Goal: Information Seeking & Learning: Learn about a topic

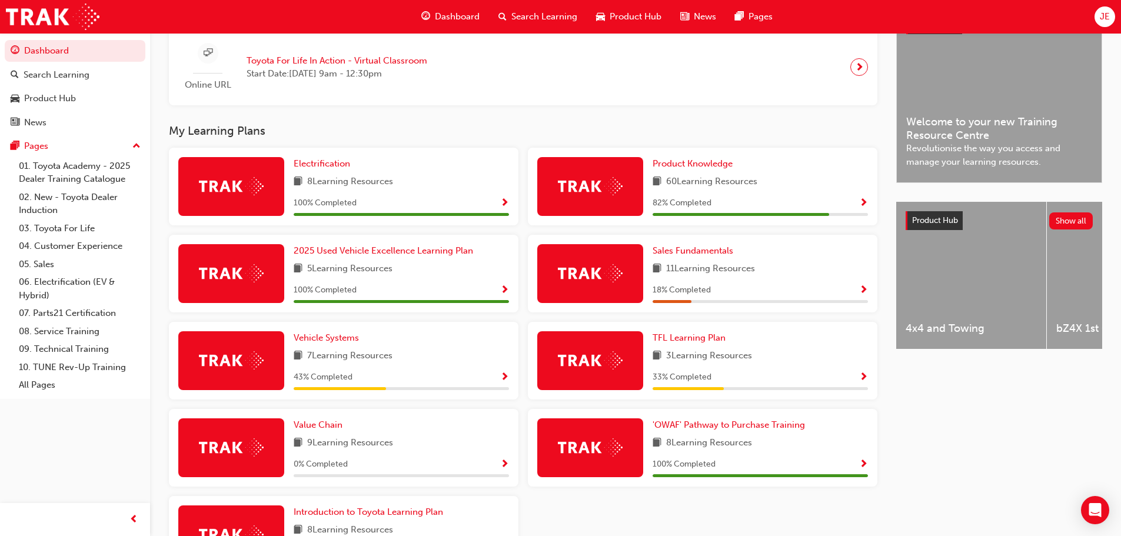
scroll to position [353, 0]
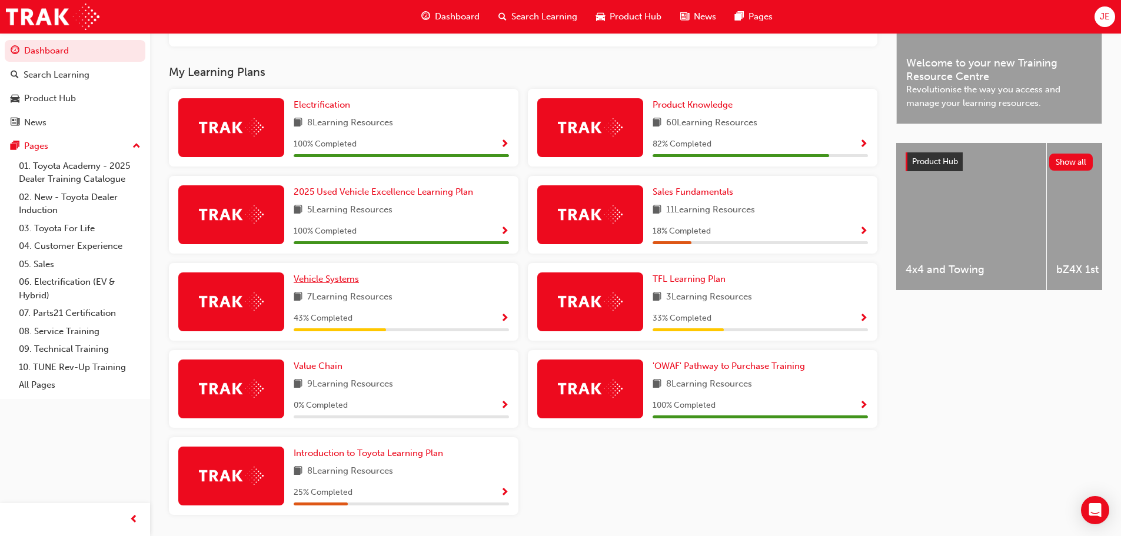
click at [355, 283] on span "Vehicle Systems" at bounding box center [326, 279] width 65 height 11
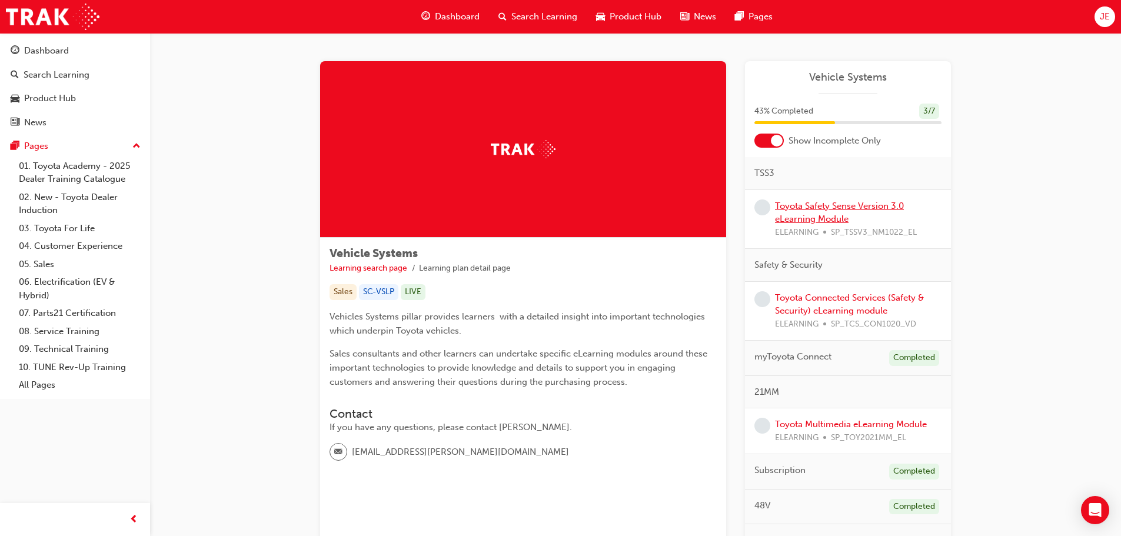
click at [808, 207] on link "Toyota Safety Sense Version 3.0 eLearning Module" at bounding box center [839, 213] width 129 height 24
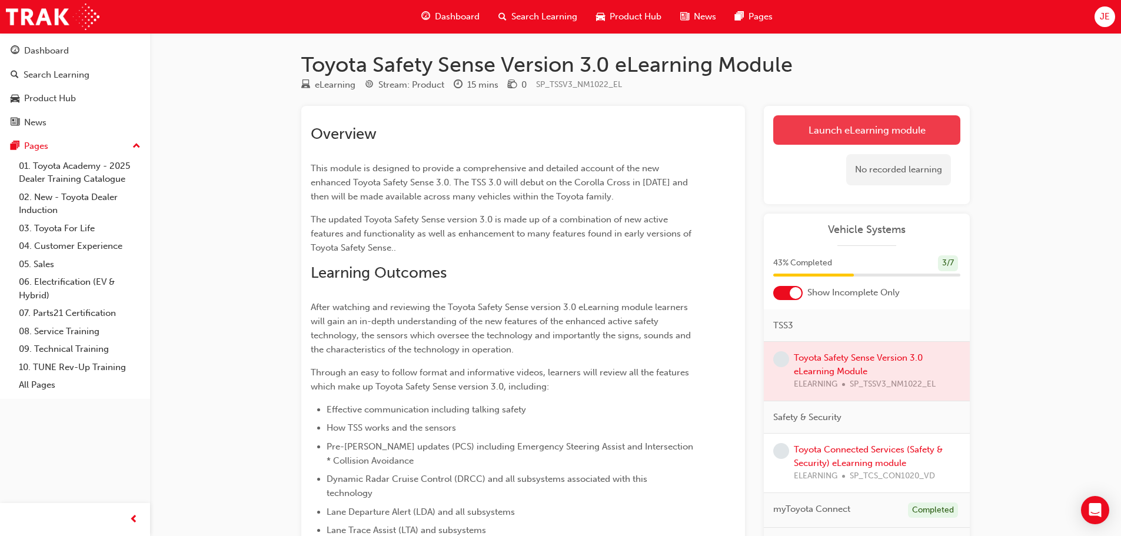
click at [839, 131] on link "Launch eLearning module" at bounding box center [866, 129] width 187 height 29
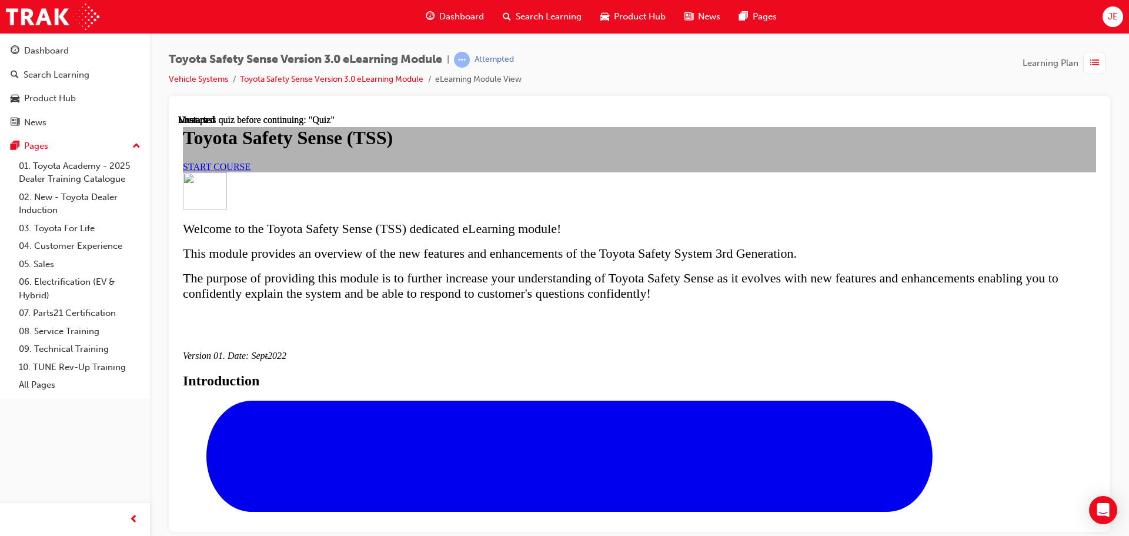
click at [251, 171] on span "START COURSE" at bounding box center [217, 166] width 68 height 10
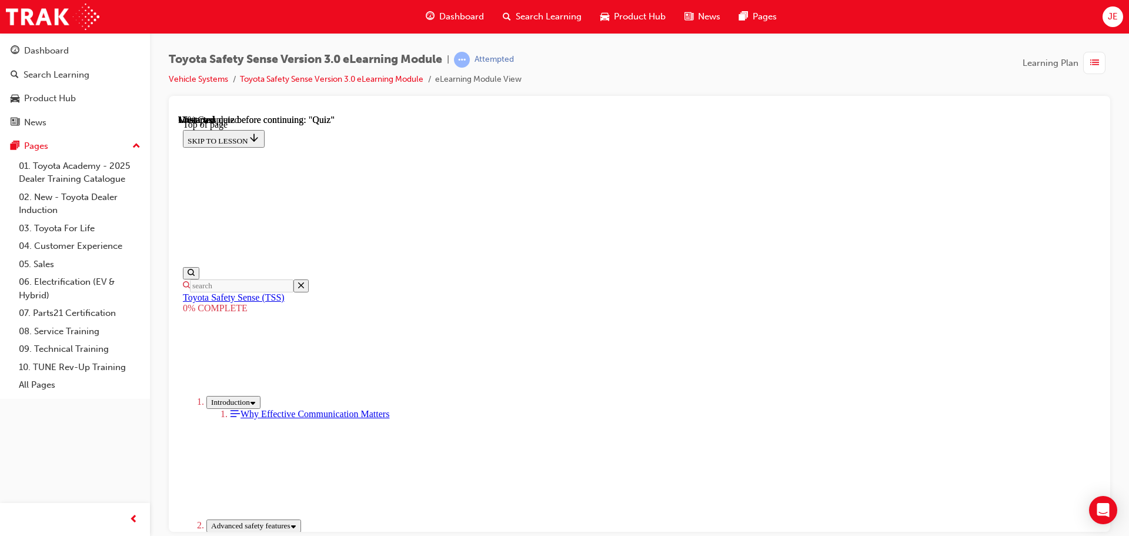
scroll to position [330, 0]
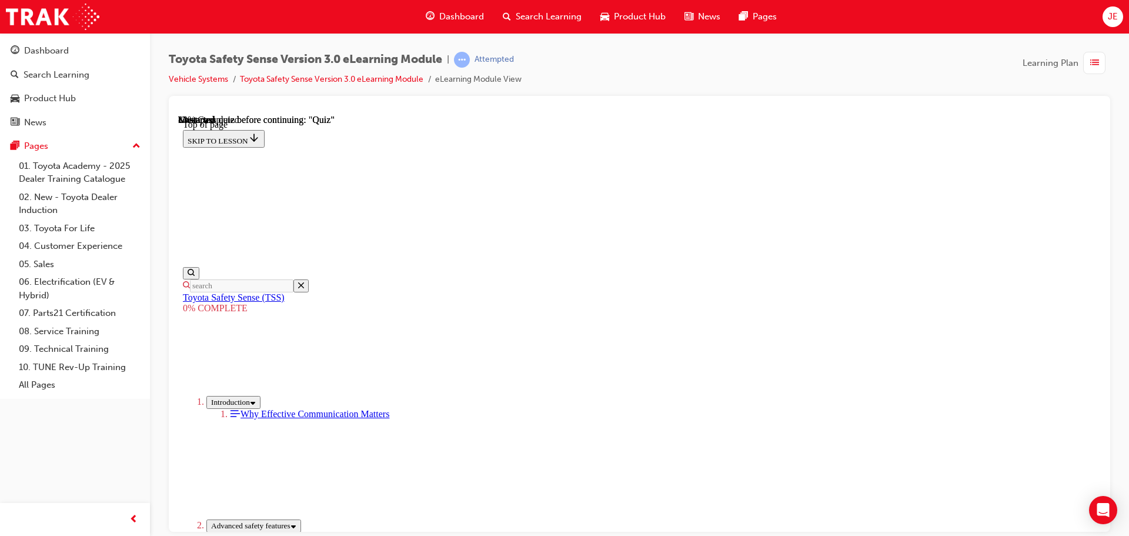
scroll to position [2495, 0]
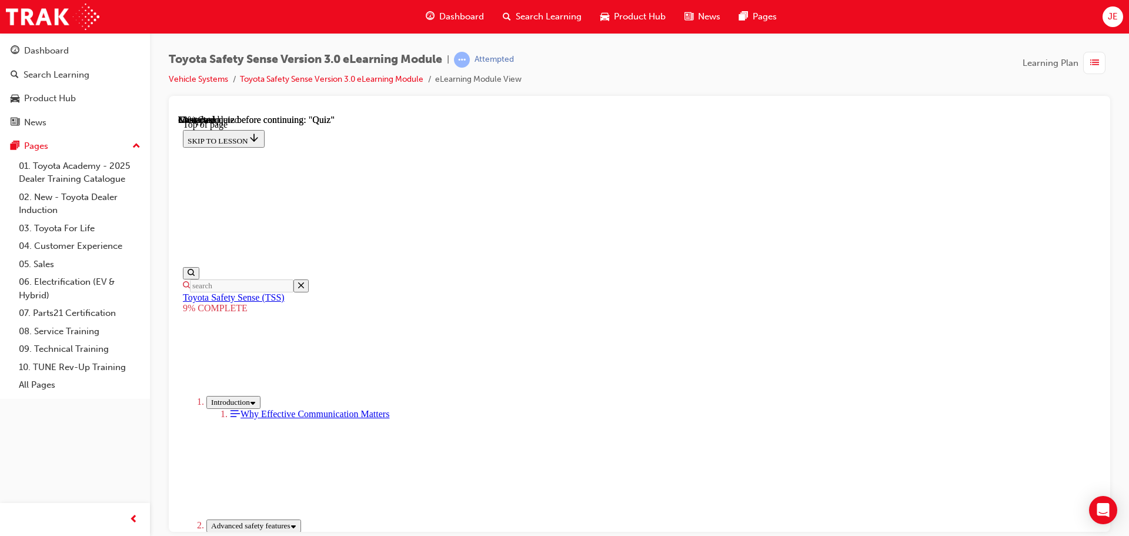
scroll to position [632, 0]
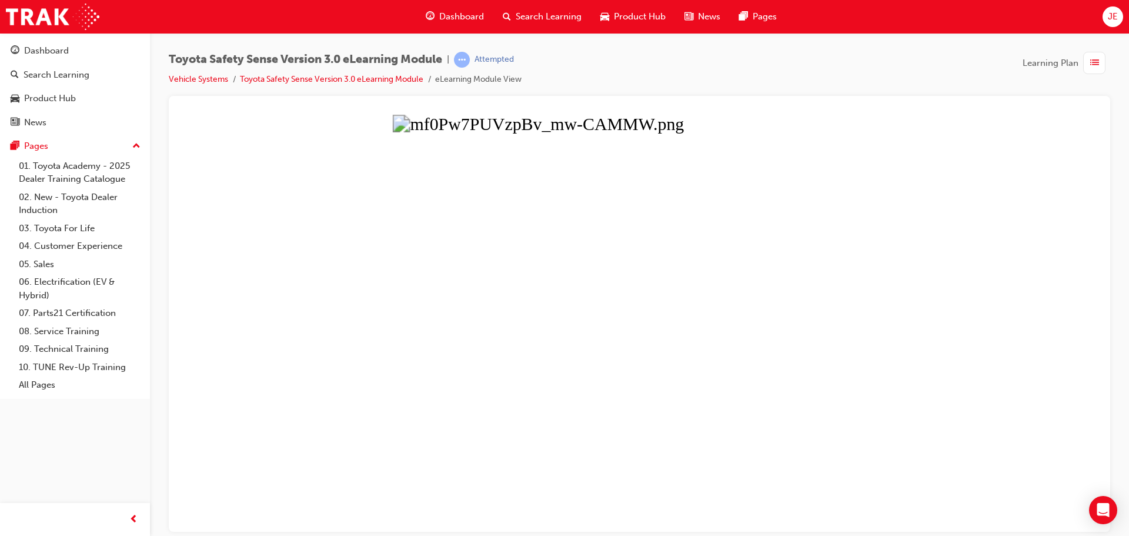
click at [933, 395] on button "Unzoom image" at bounding box center [639, 322] width 923 height 417
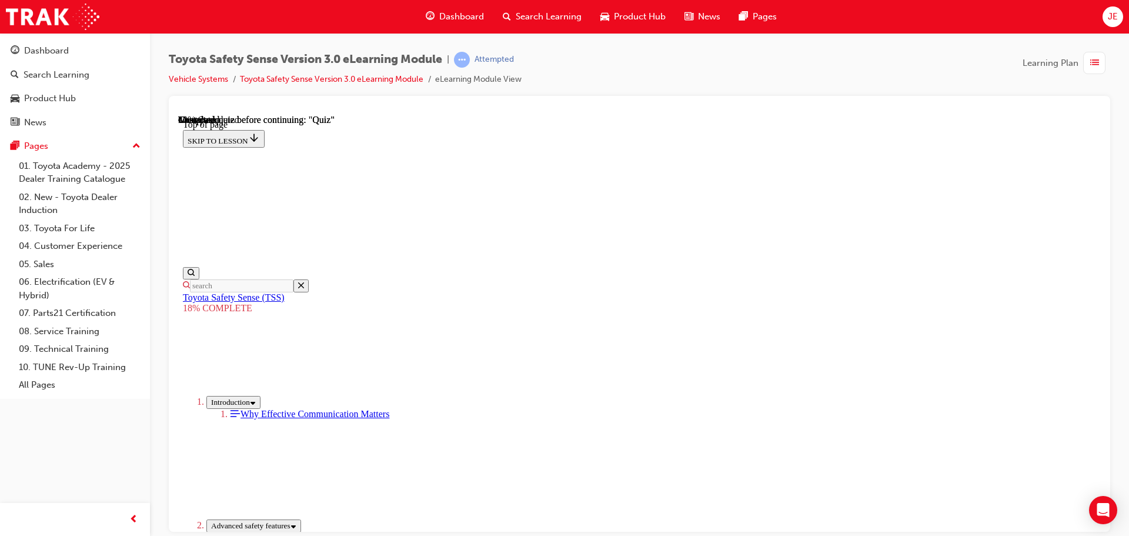
scroll to position [1004, 0]
drag, startPoint x: 732, startPoint y: 215, endPoint x: 584, endPoint y: 370, distance: 214.7
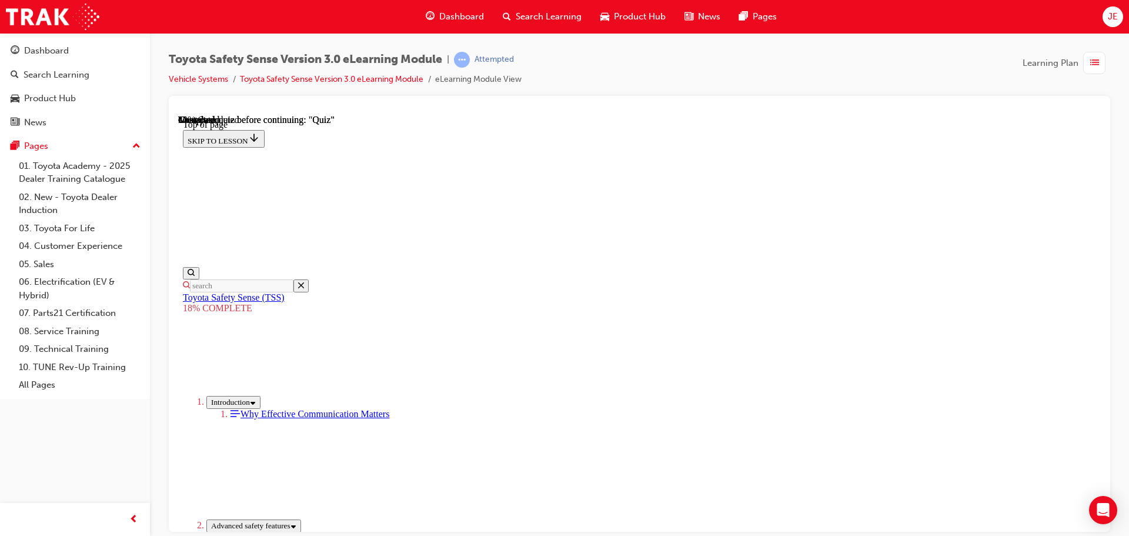
drag, startPoint x: 717, startPoint y: 209, endPoint x: 548, endPoint y: 386, distance: 245.5
drag, startPoint x: 727, startPoint y: 211, endPoint x: 588, endPoint y: 358, distance: 202.2
drag, startPoint x: 712, startPoint y: 215, endPoint x: 561, endPoint y: 371, distance: 217.6
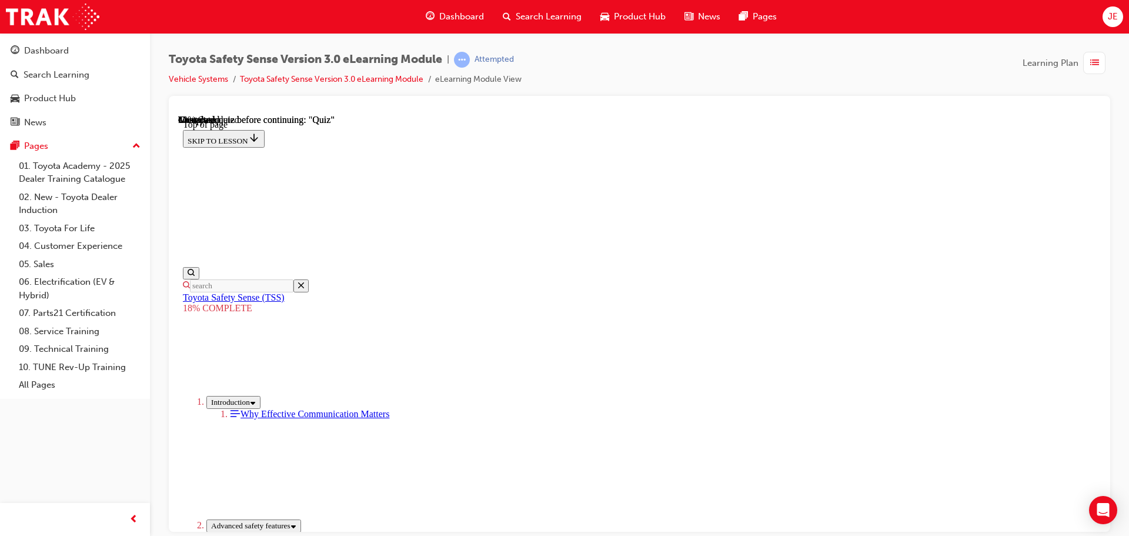
drag, startPoint x: 731, startPoint y: 219, endPoint x: 549, endPoint y: 374, distance: 238.3
drag, startPoint x: 732, startPoint y: 212, endPoint x: 571, endPoint y: 374, distance: 227.9
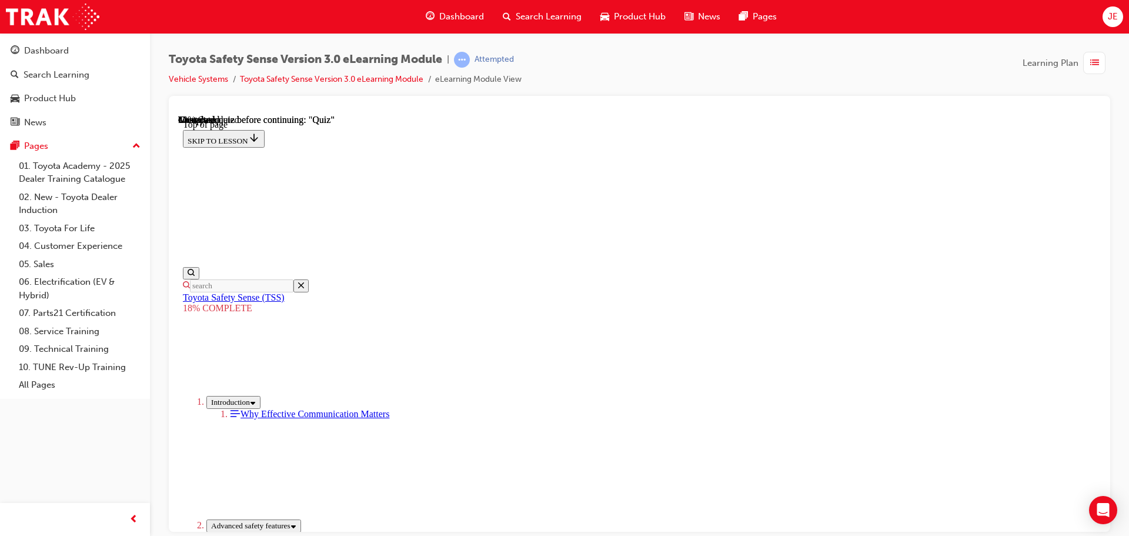
drag, startPoint x: 719, startPoint y: 209, endPoint x: 898, endPoint y: 381, distance: 247.6
drag, startPoint x: 721, startPoint y: 214, endPoint x: 563, endPoint y: 372, distance: 223.8
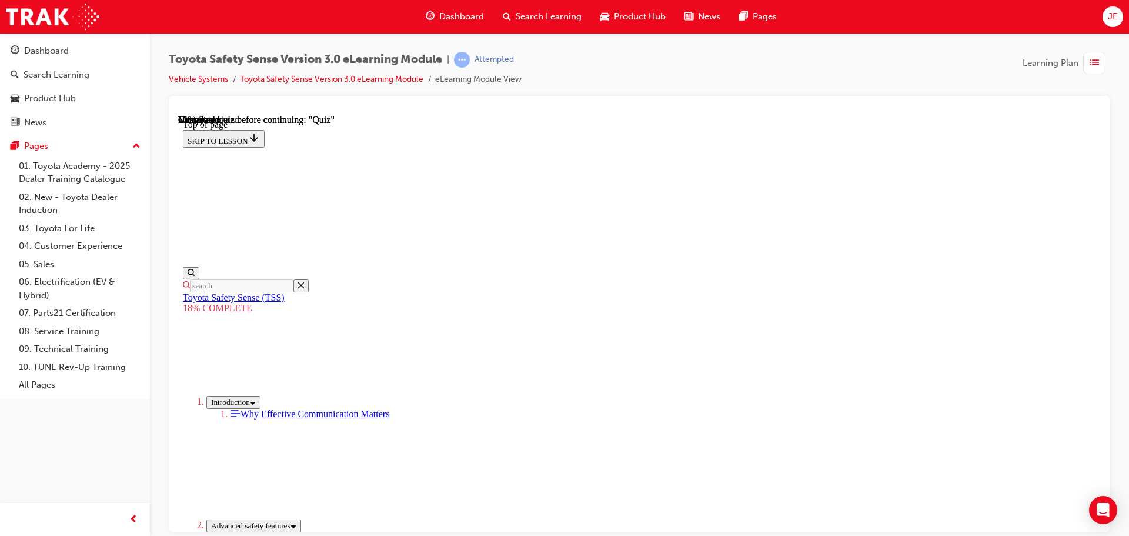
drag, startPoint x: 721, startPoint y: 303, endPoint x: 568, endPoint y: 458, distance: 218.0
drag, startPoint x: 714, startPoint y: 246, endPoint x: 561, endPoint y: 401, distance: 217.5
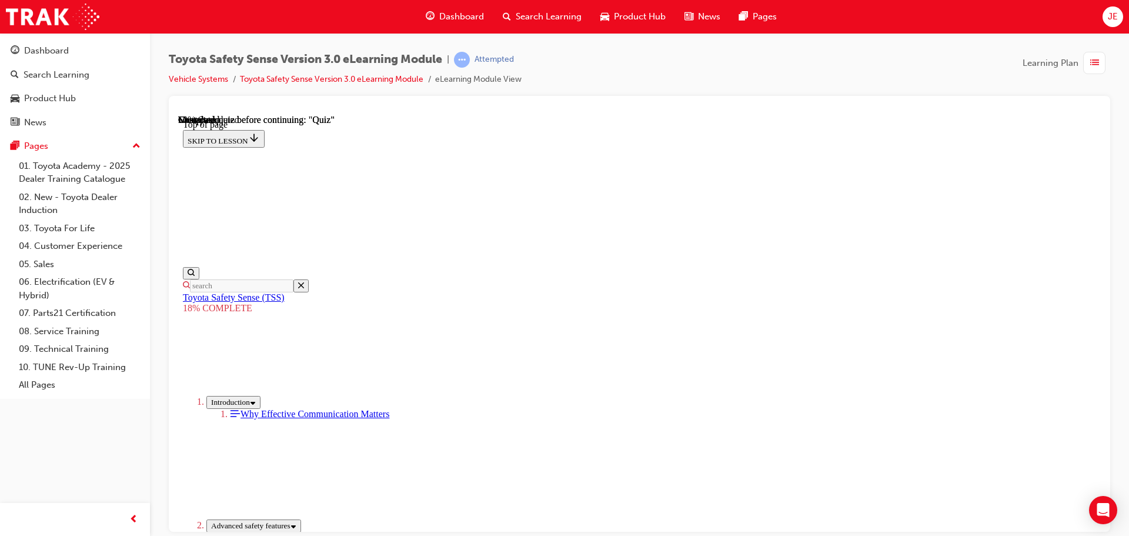
drag, startPoint x: 721, startPoint y: 245, endPoint x: 579, endPoint y: 396, distance: 207.3
drag, startPoint x: 724, startPoint y: 241, endPoint x: 566, endPoint y: 391, distance: 217.2
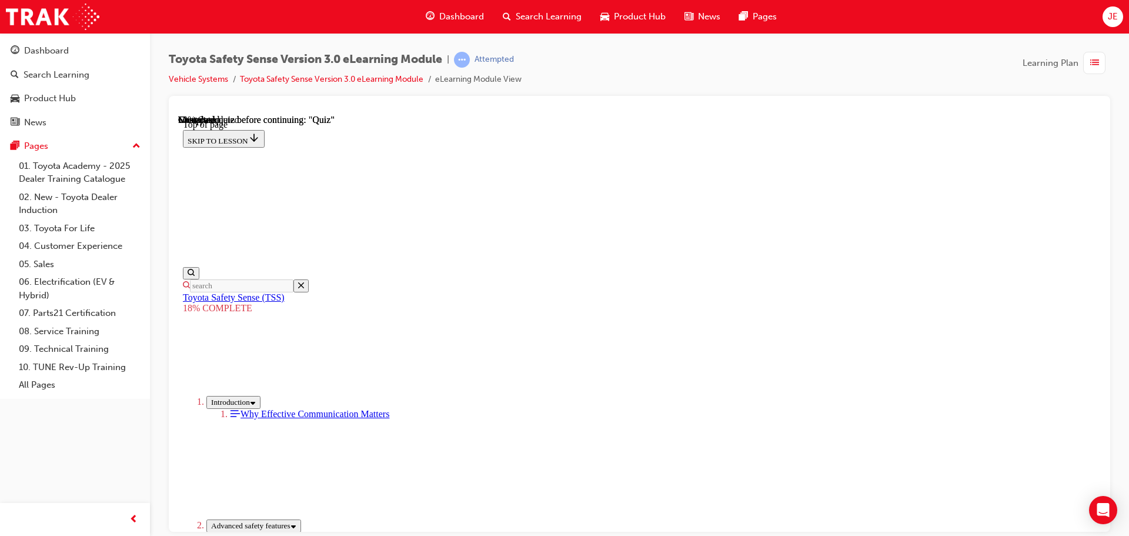
drag, startPoint x: 741, startPoint y: 239, endPoint x: 566, endPoint y: 419, distance: 250.4
drag, startPoint x: 734, startPoint y: 249, endPoint x: 581, endPoint y: 405, distance: 218.0
drag, startPoint x: 714, startPoint y: 249, endPoint x: 561, endPoint y: 412, distance: 223.5
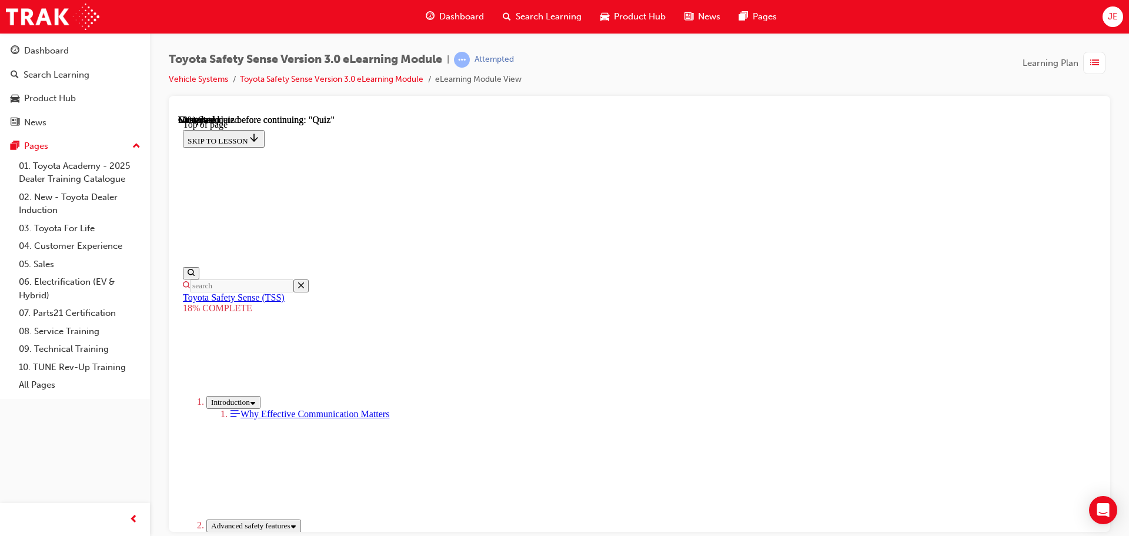
scroll to position [592, 0]
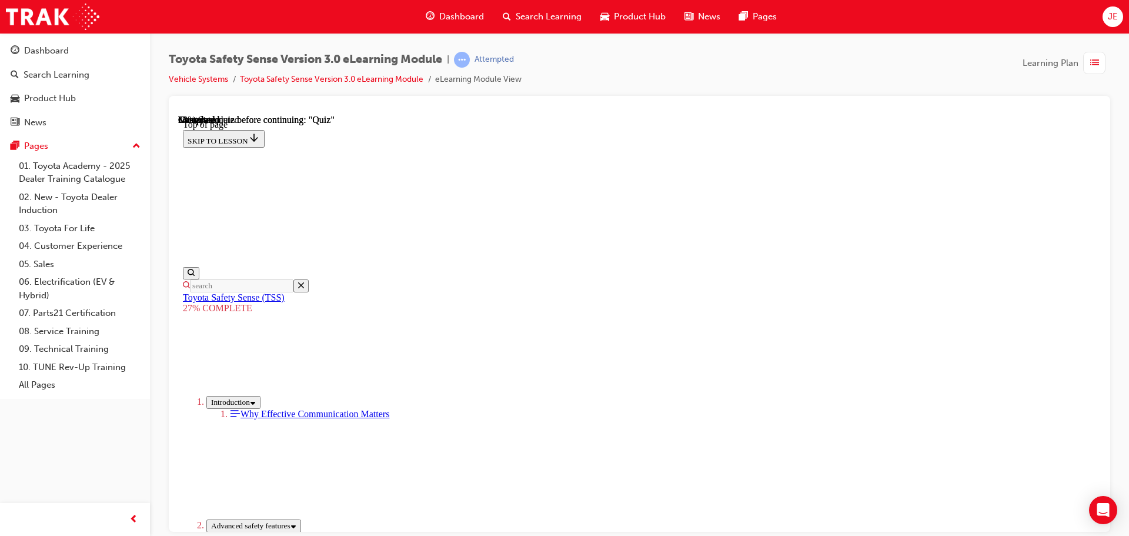
scroll to position [1389, 0]
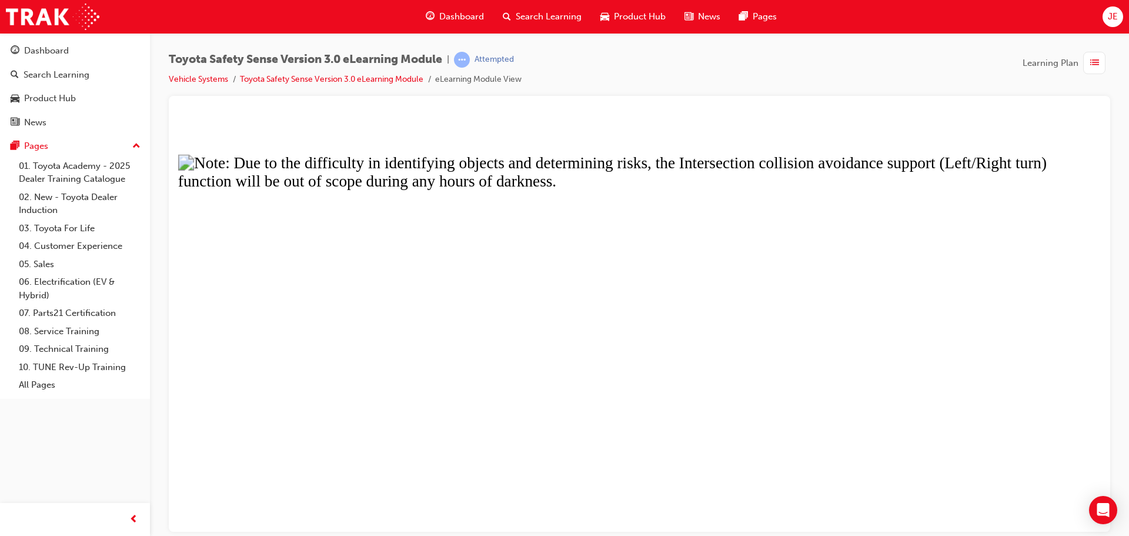
click at [708, 321] on button "Unzoom image" at bounding box center [639, 322] width 923 height 417
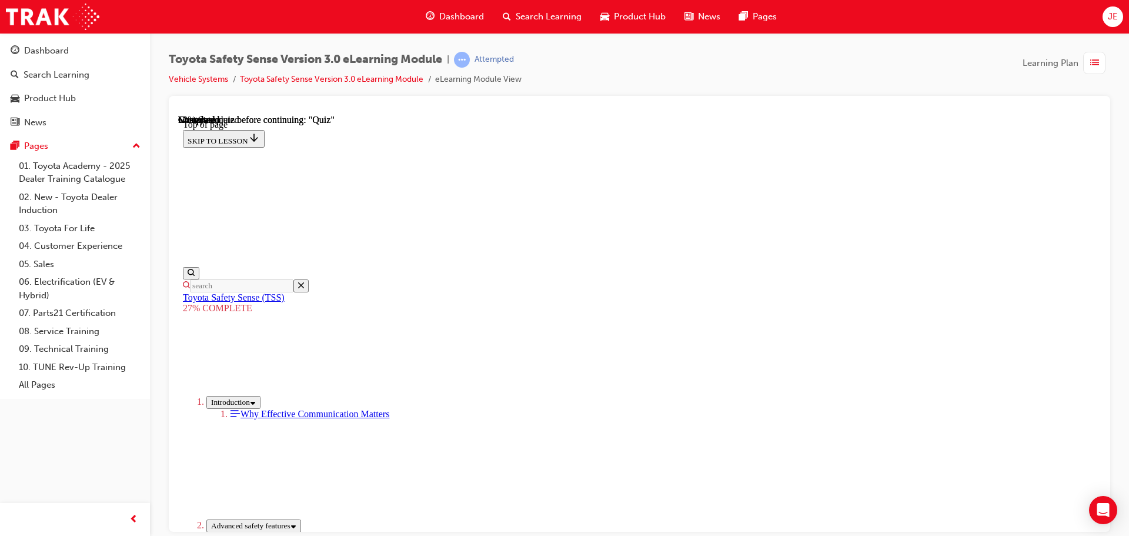
scroll to position [2448, 0]
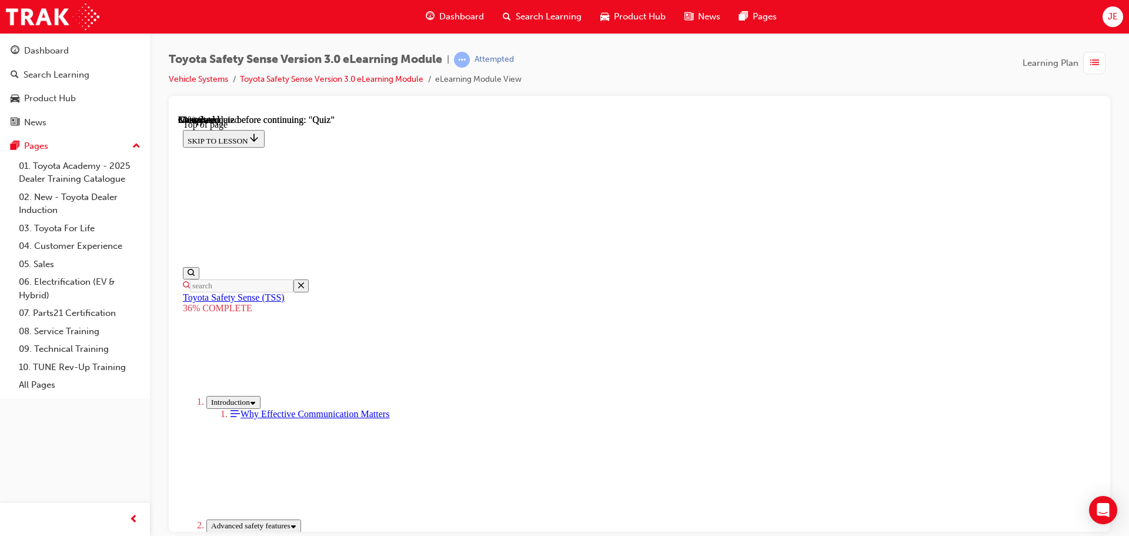
drag, startPoint x: 599, startPoint y: 175, endPoint x: 681, endPoint y: 175, distance: 81.8
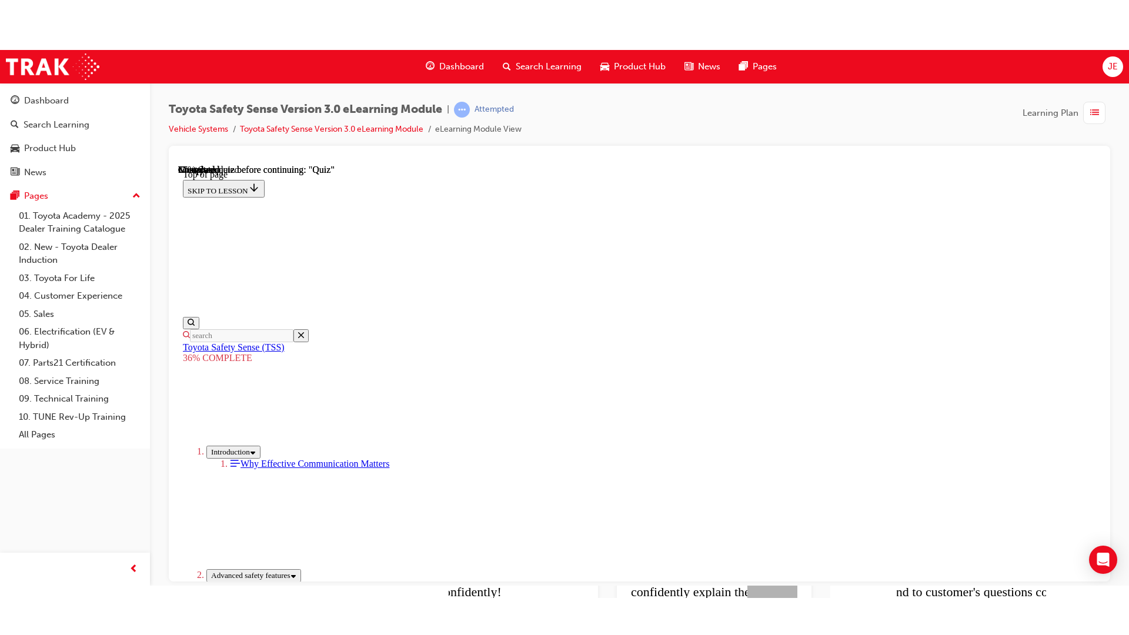
scroll to position [4272, 0]
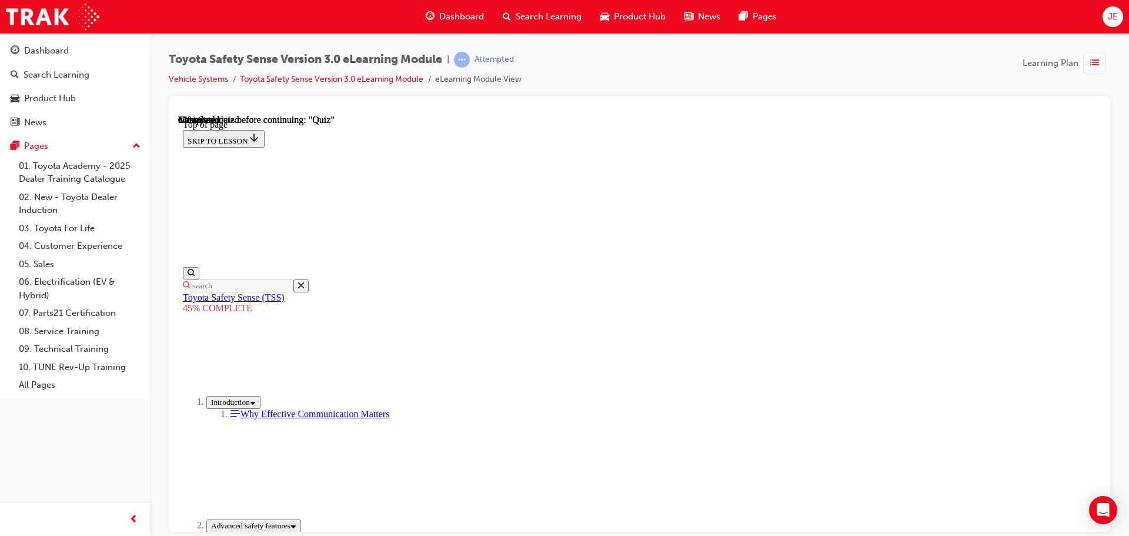
scroll to position [1324, 0]
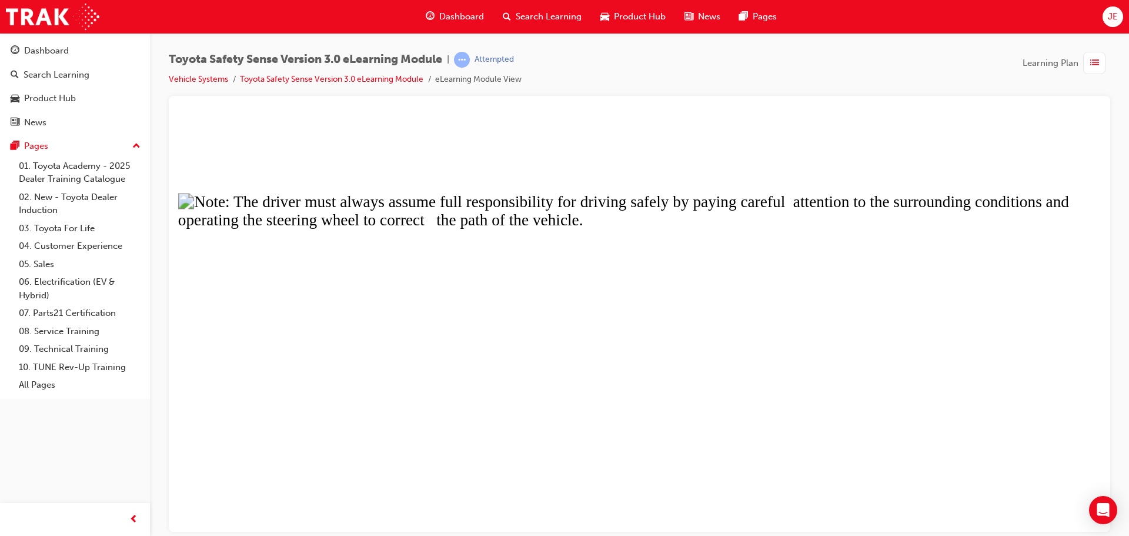
click at [489, 308] on button "Unzoom image" at bounding box center [639, 322] width 923 height 417
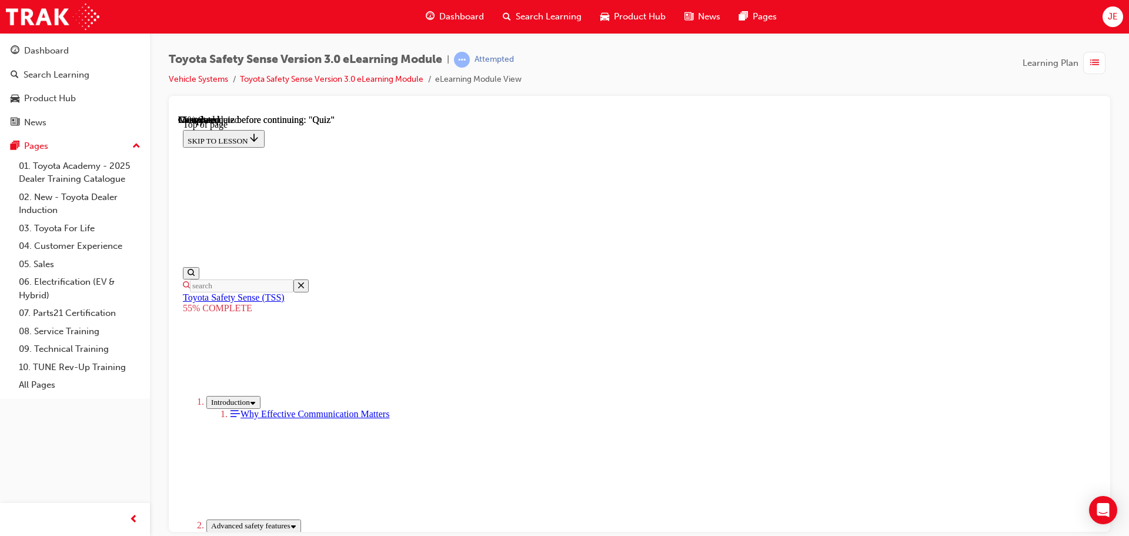
scroll to position [716, 0]
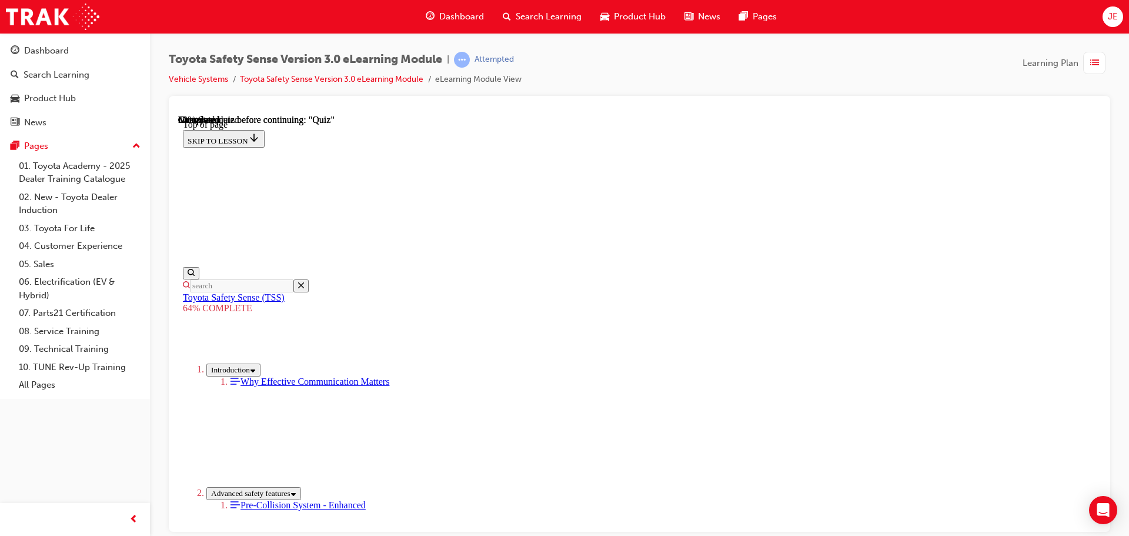
scroll to position [1022, 0]
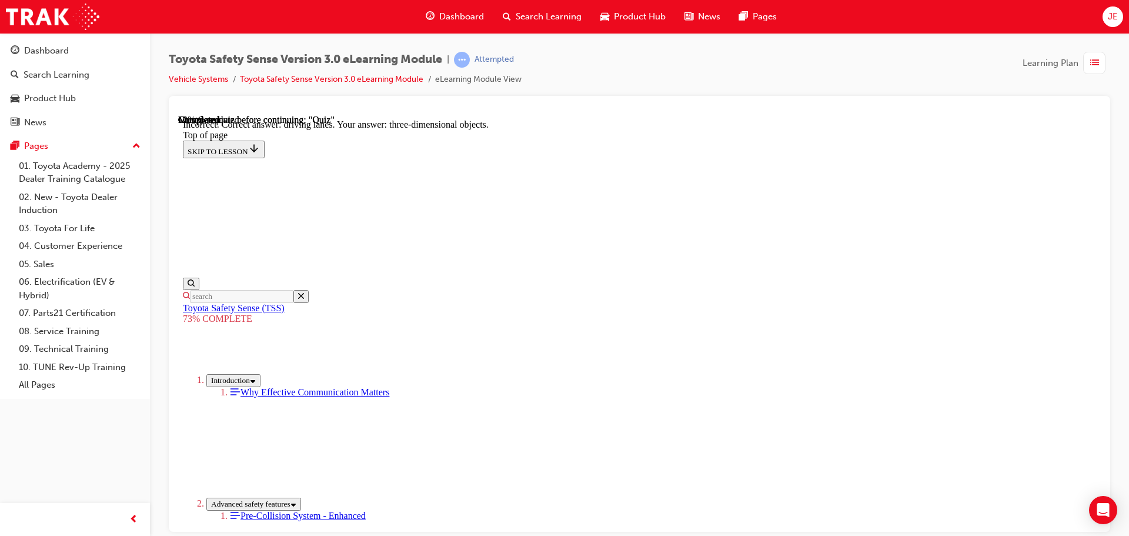
scroll to position [283, 0]
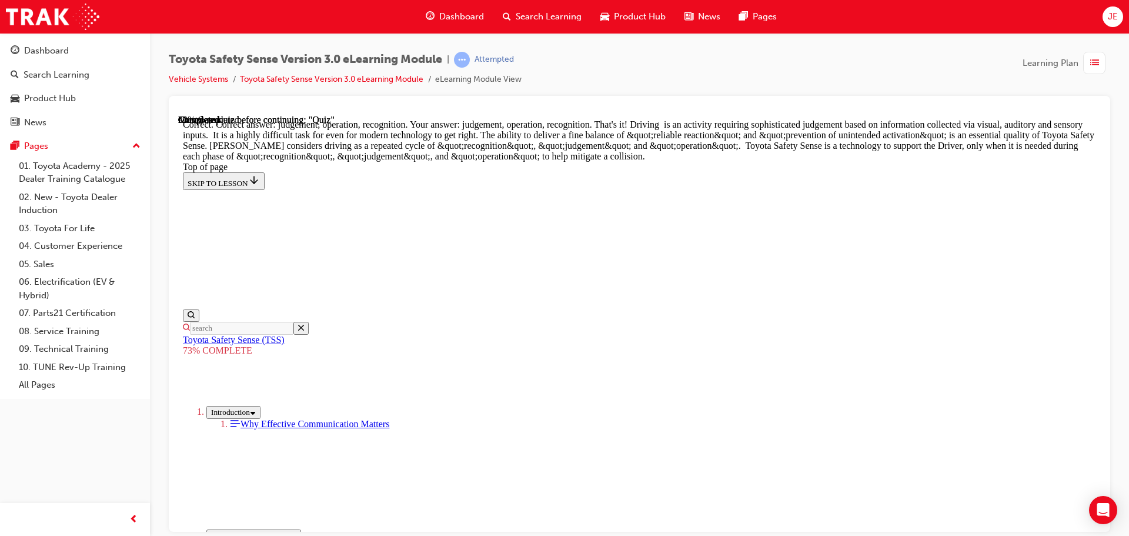
scroll to position [607, 0]
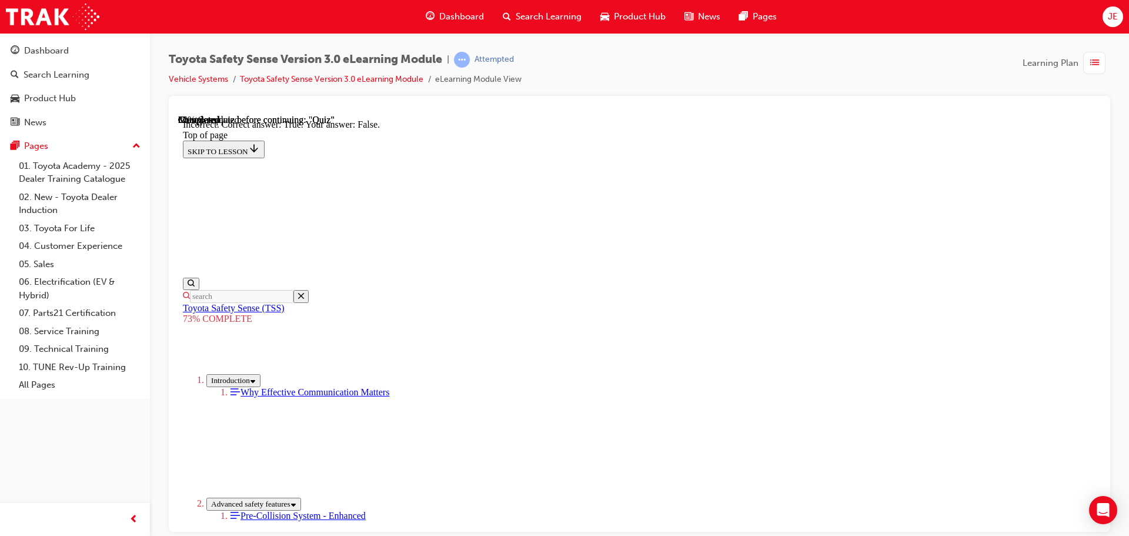
scroll to position [169, 0]
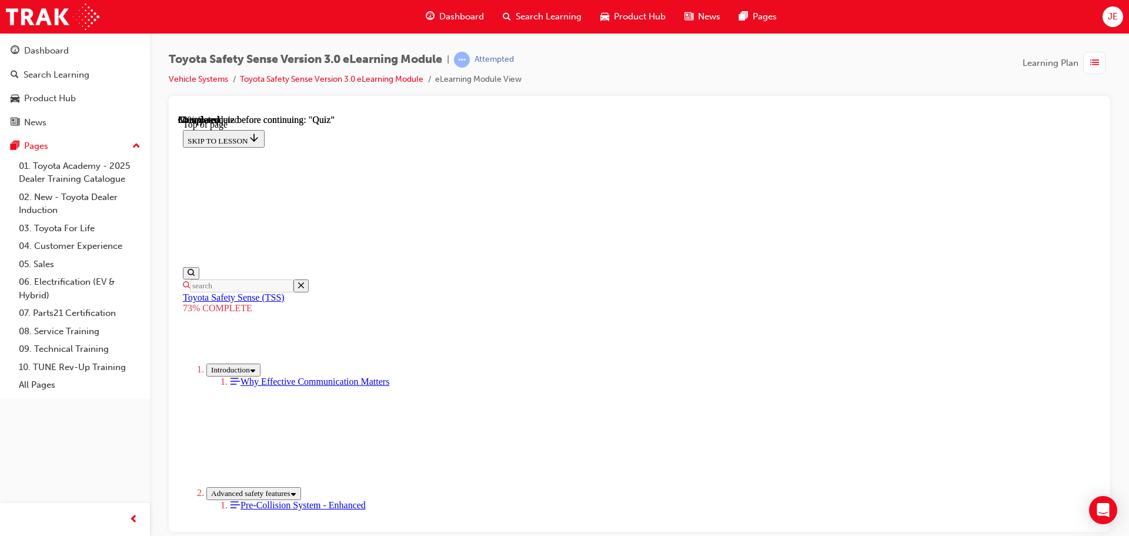
scroll to position [219, 0]
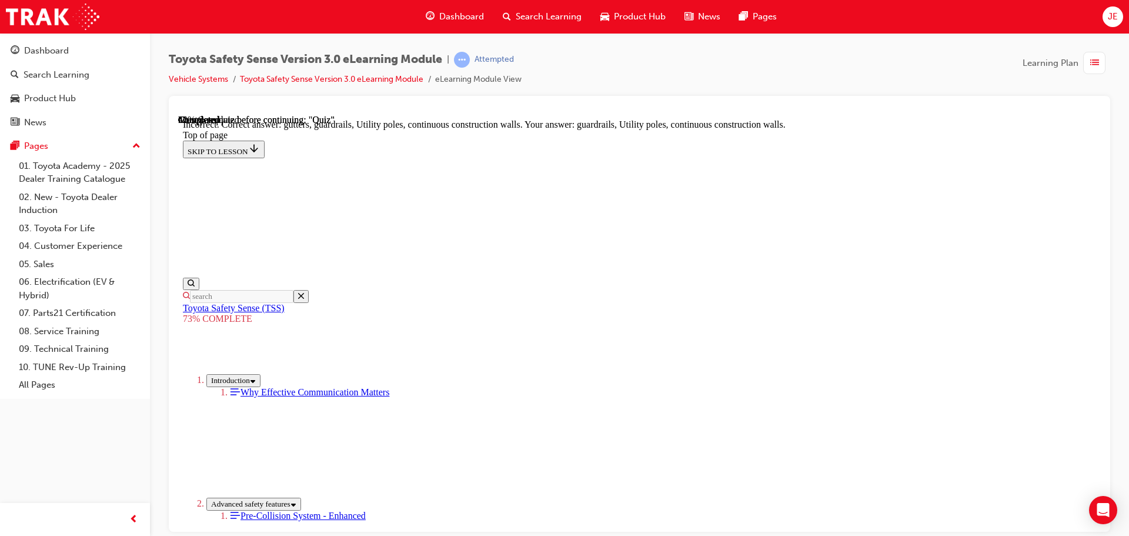
scroll to position [330, 0]
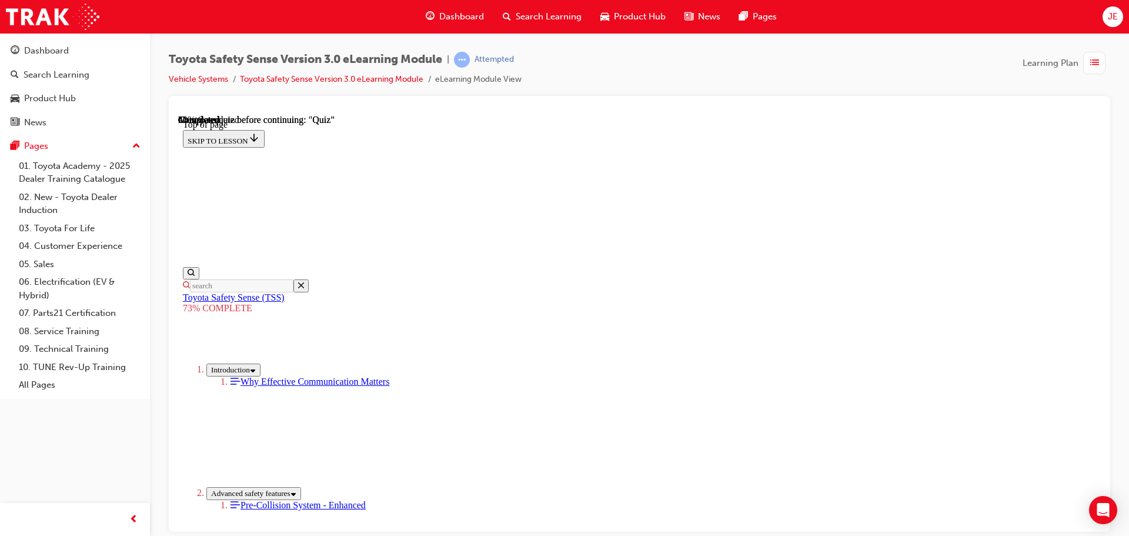
scroll to position [278, 0]
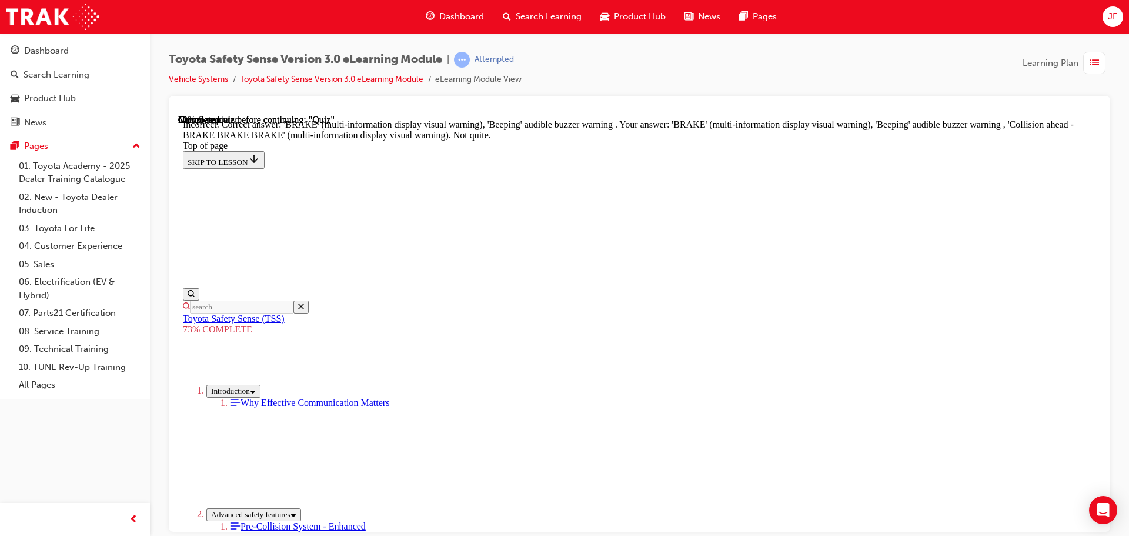
scroll to position [393, 0]
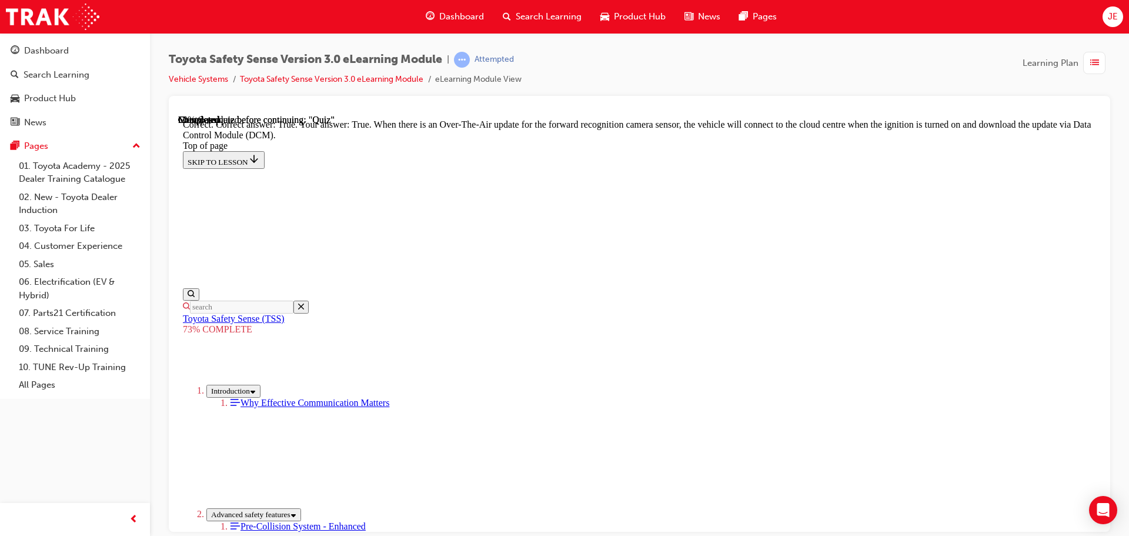
scroll to position [235, 0]
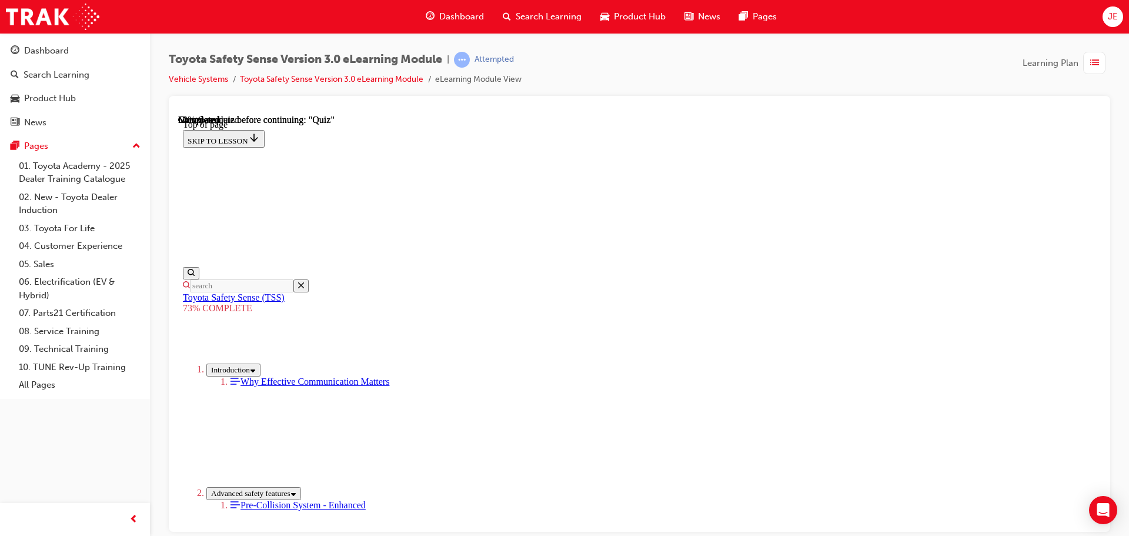
scroll to position [278, 0]
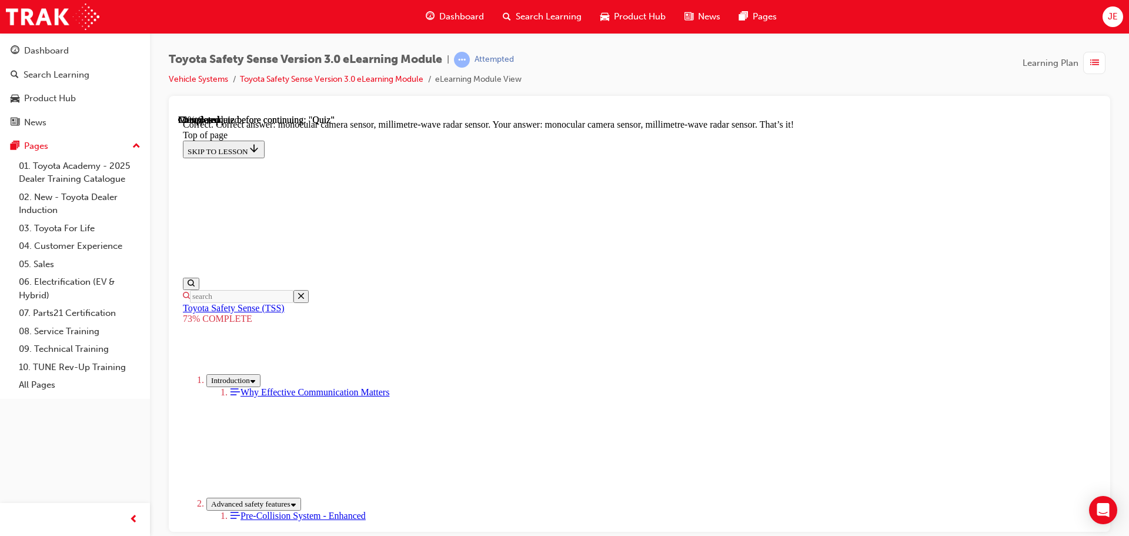
scroll to position [408, 0]
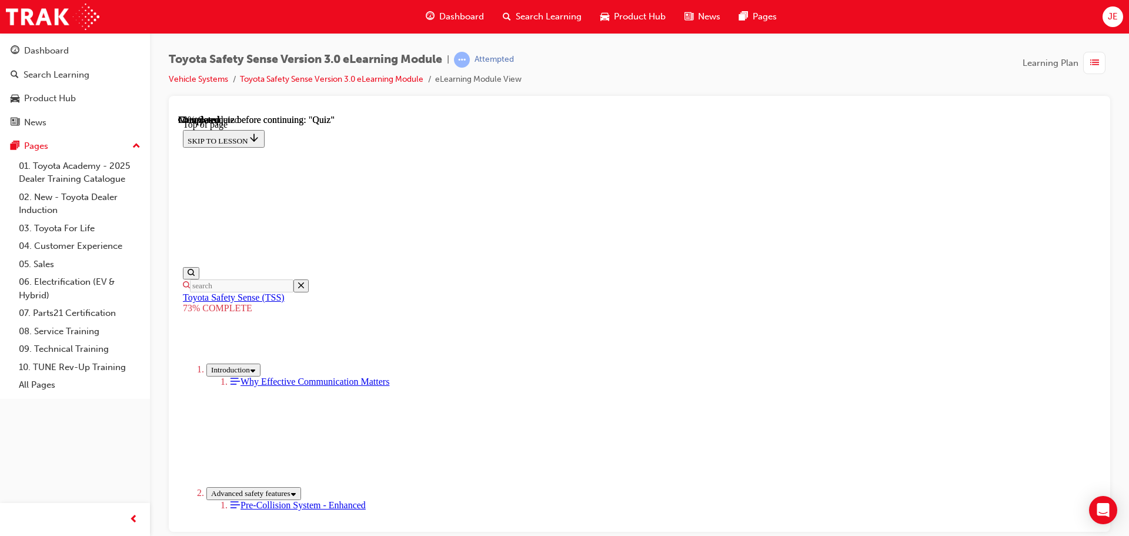
scroll to position [161, 0]
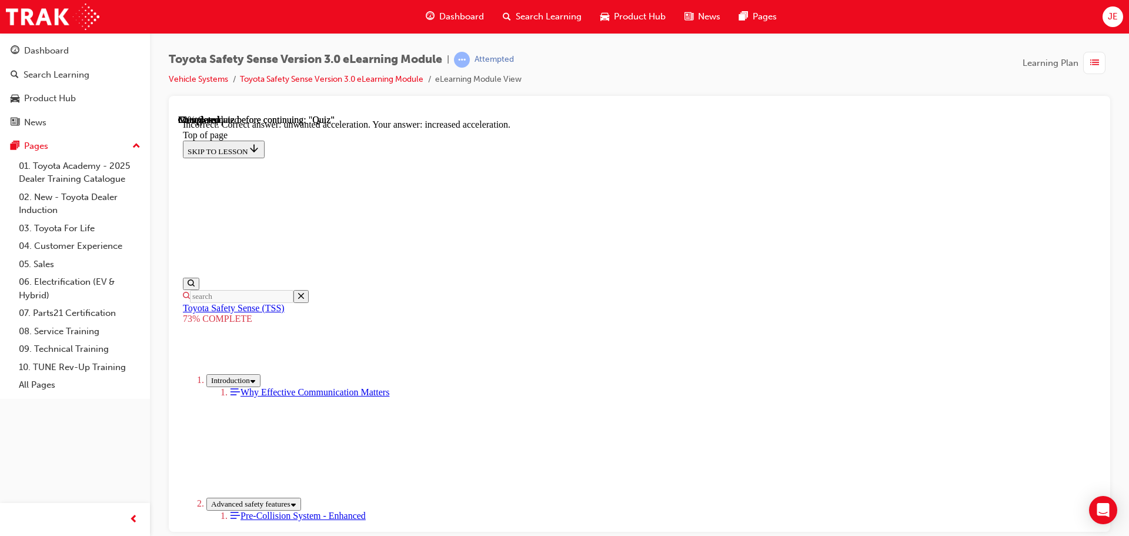
scroll to position [303, 0]
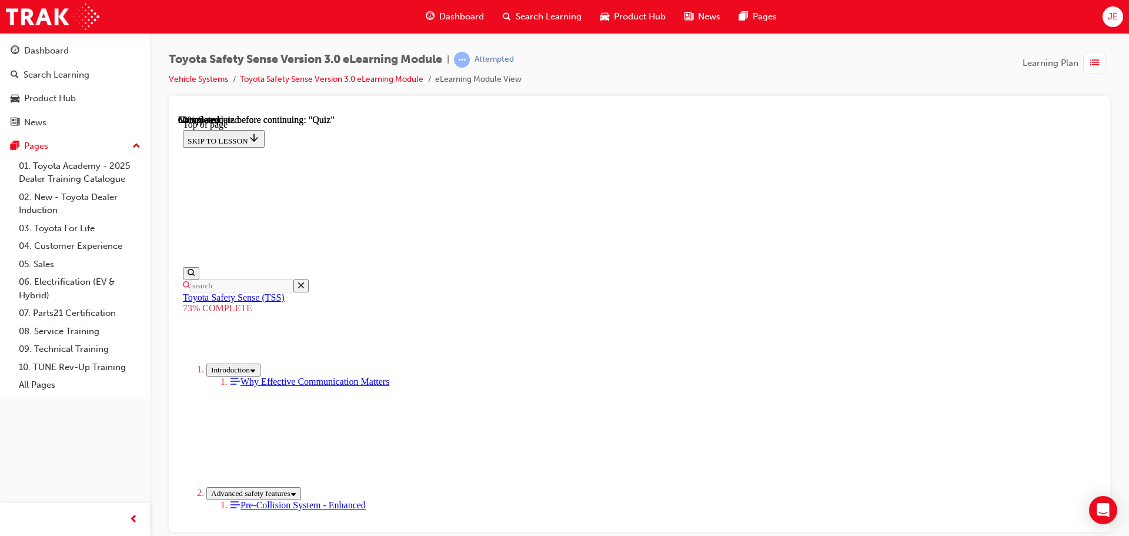
scroll to position [161, 0]
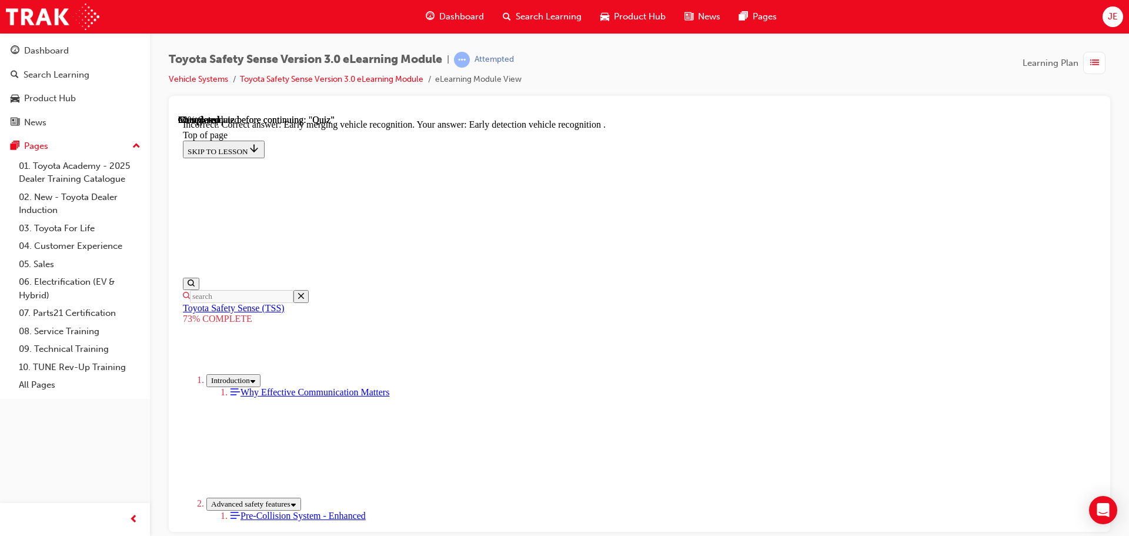
scroll to position [303, 0]
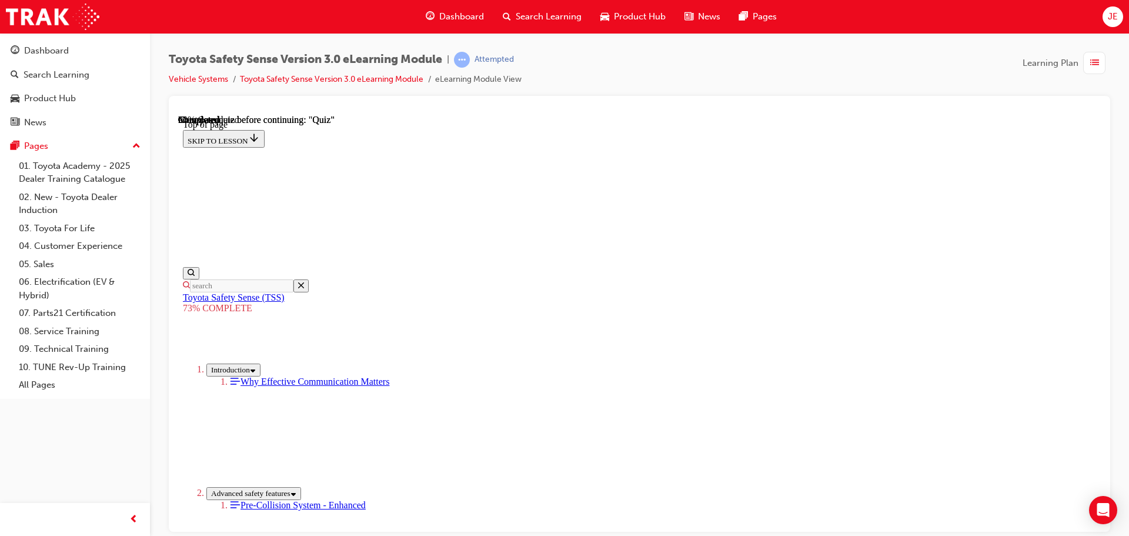
scroll to position [161, 0]
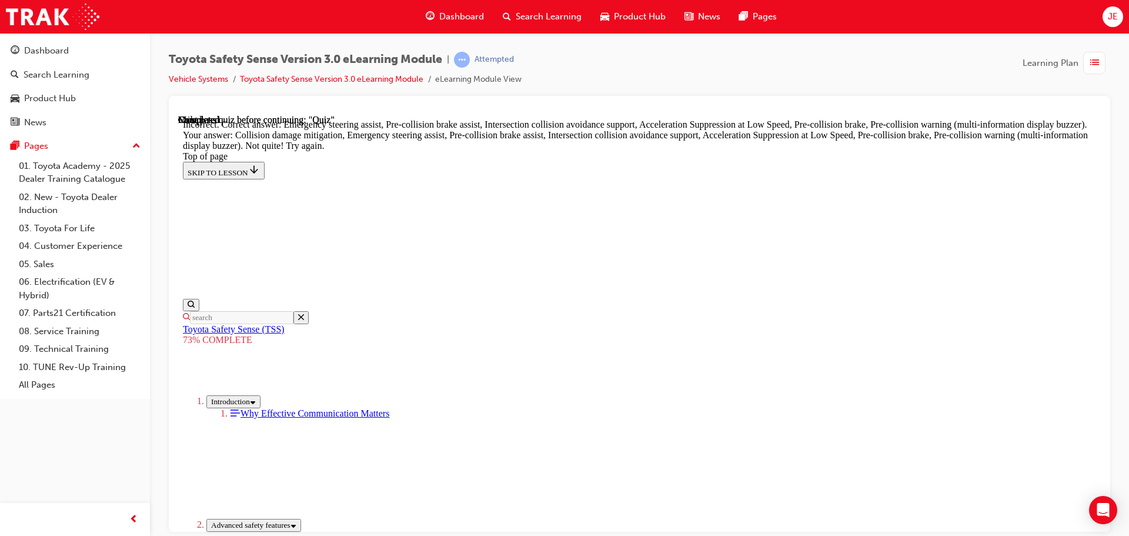
scroll to position [502, 0]
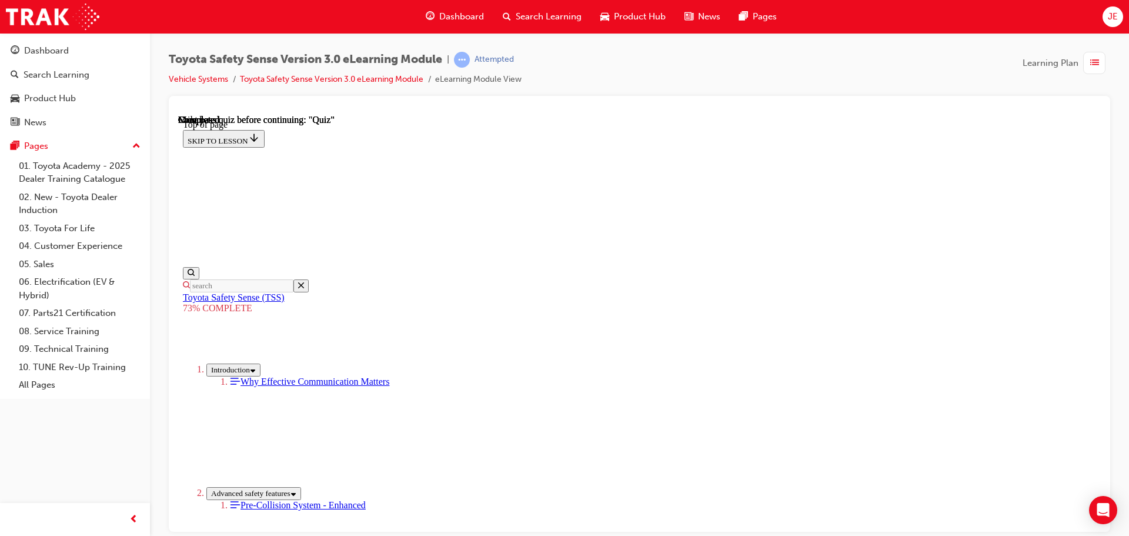
scroll to position [186, 0]
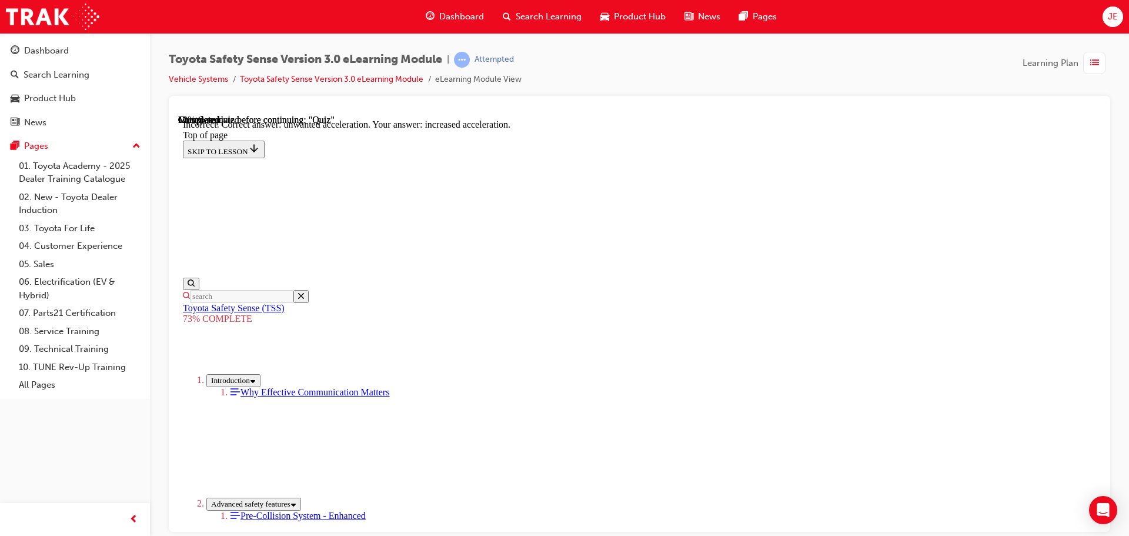
scroll to position [303, 0]
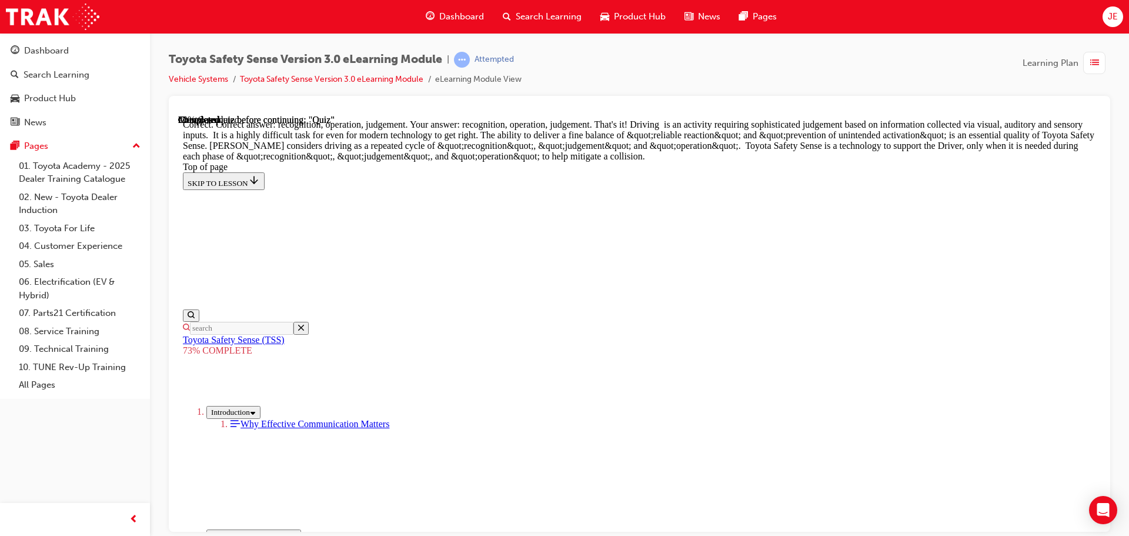
scroll to position [607, 0]
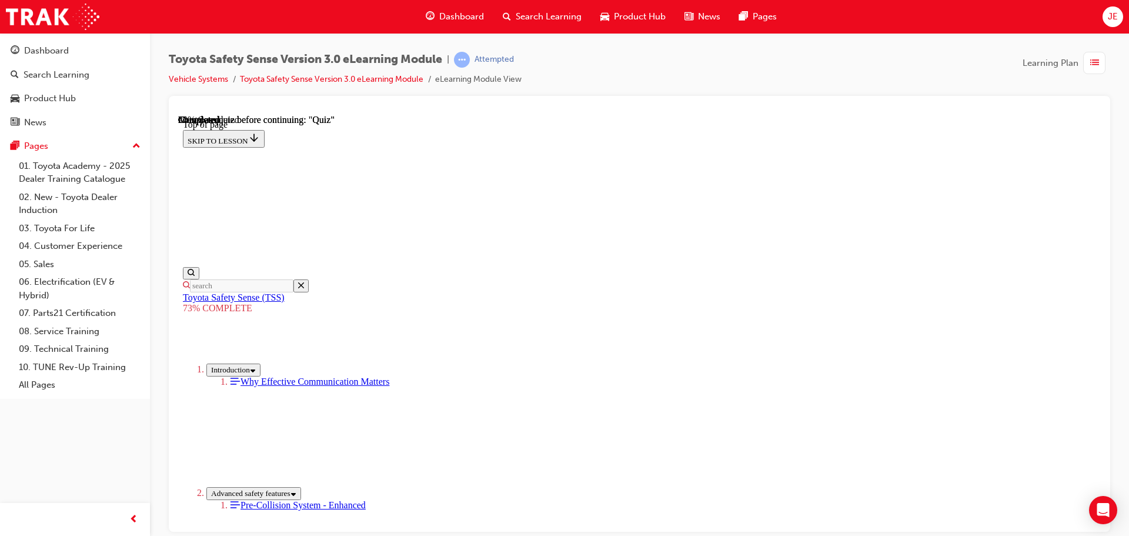
scroll to position [161, 0]
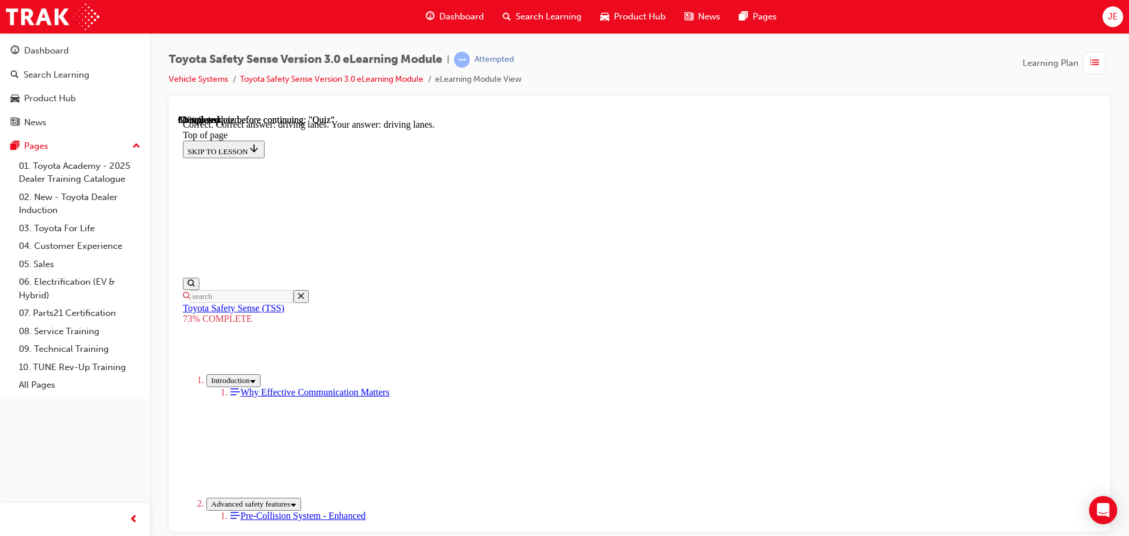
scroll to position [283, 0]
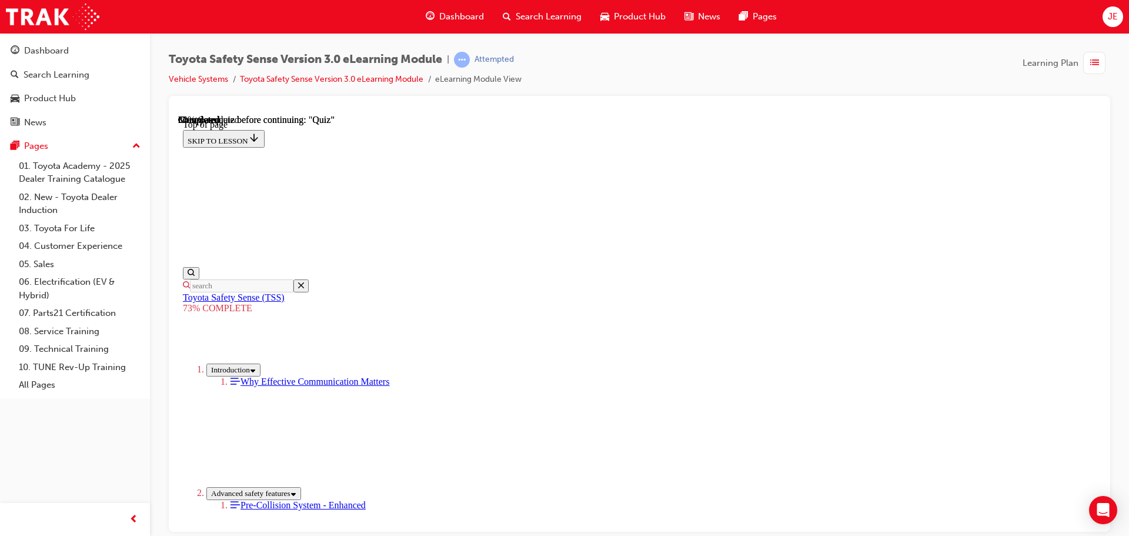
scroll to position [278, 0]
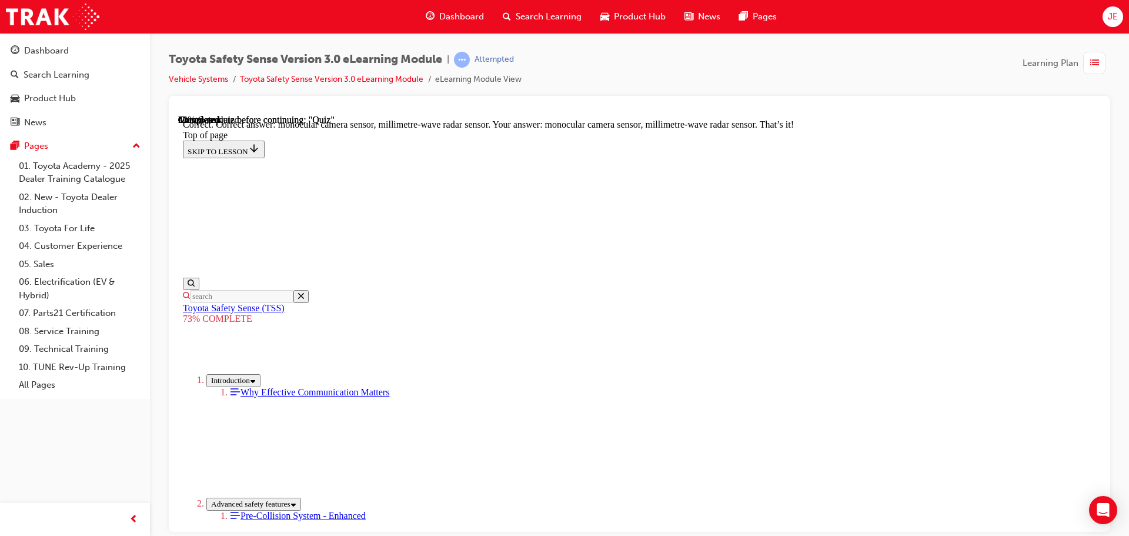
scroll to position [408, 0]
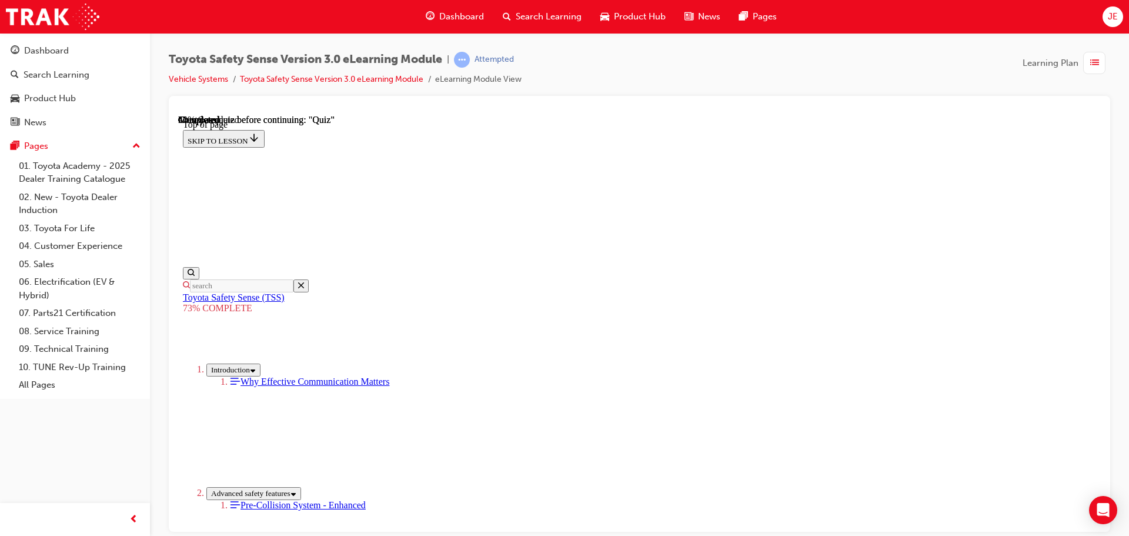
scroll to position [43, 0]
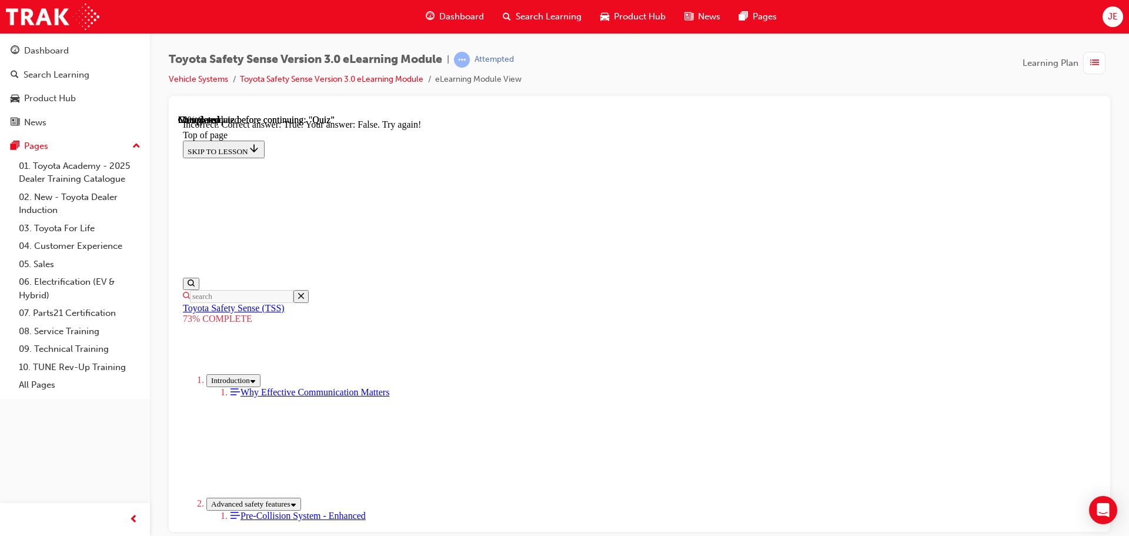
scroll to position [207, 0]
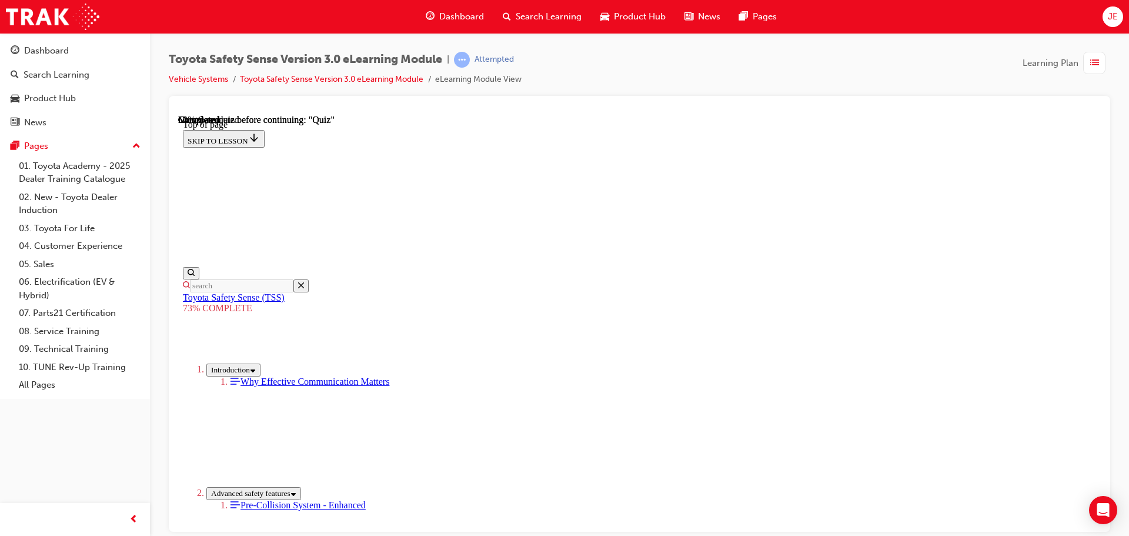
scroll to position [194, 0]
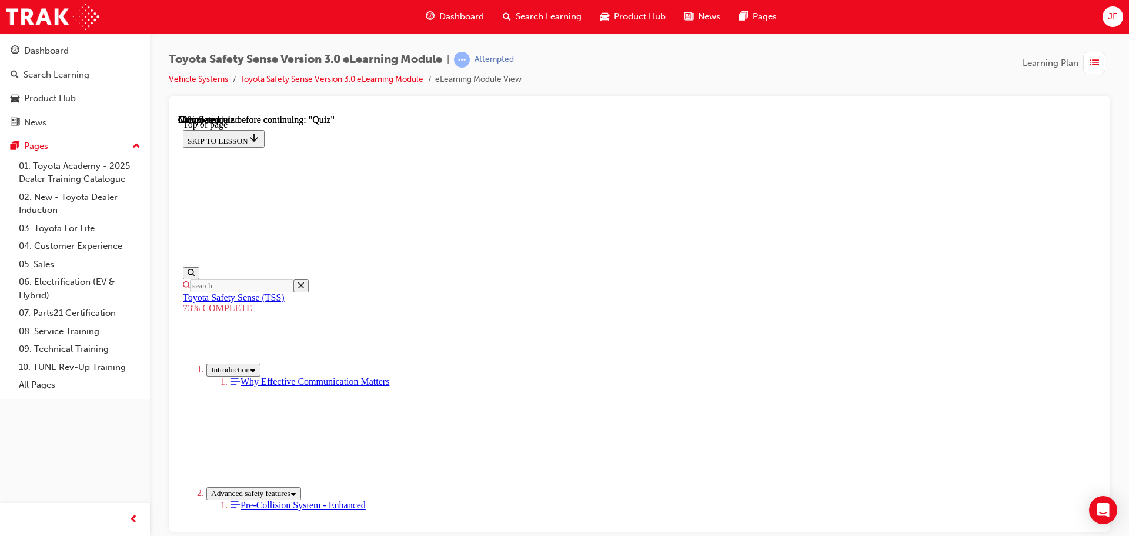
scroll to position [370, 0]
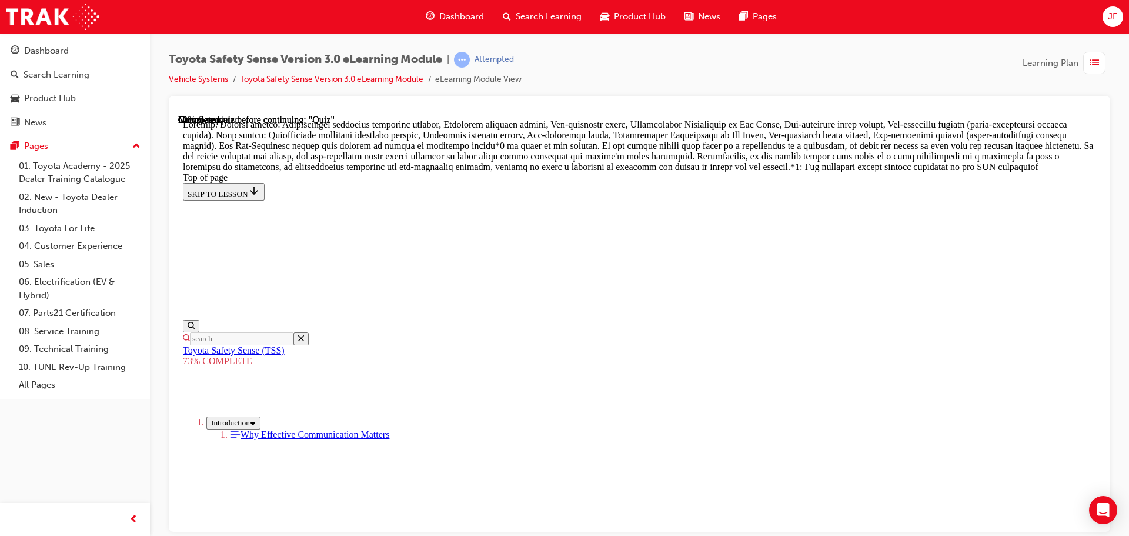
scroll to position [691, 0]
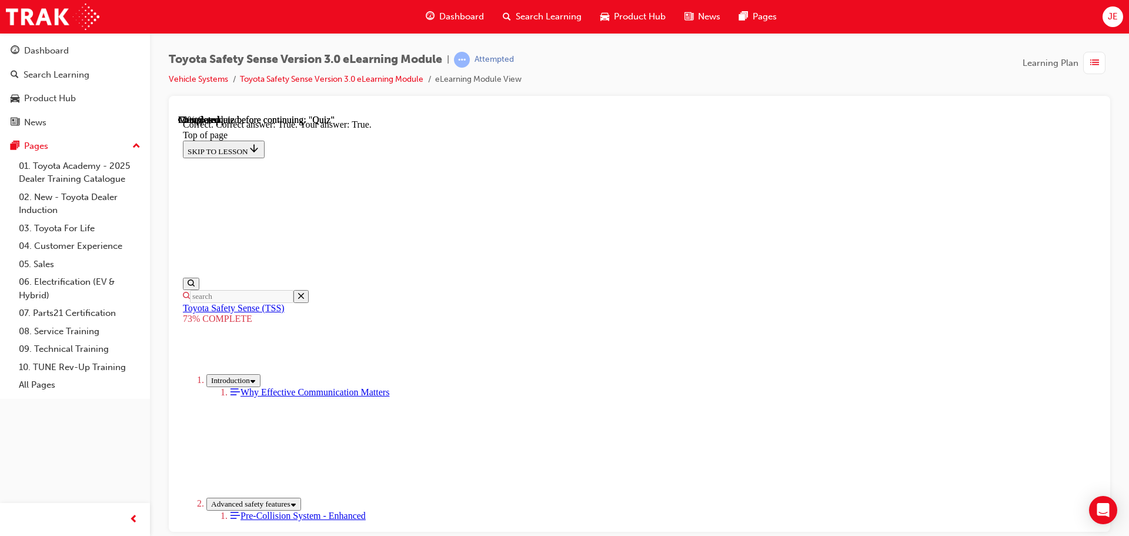
scroll to position [169, 0]
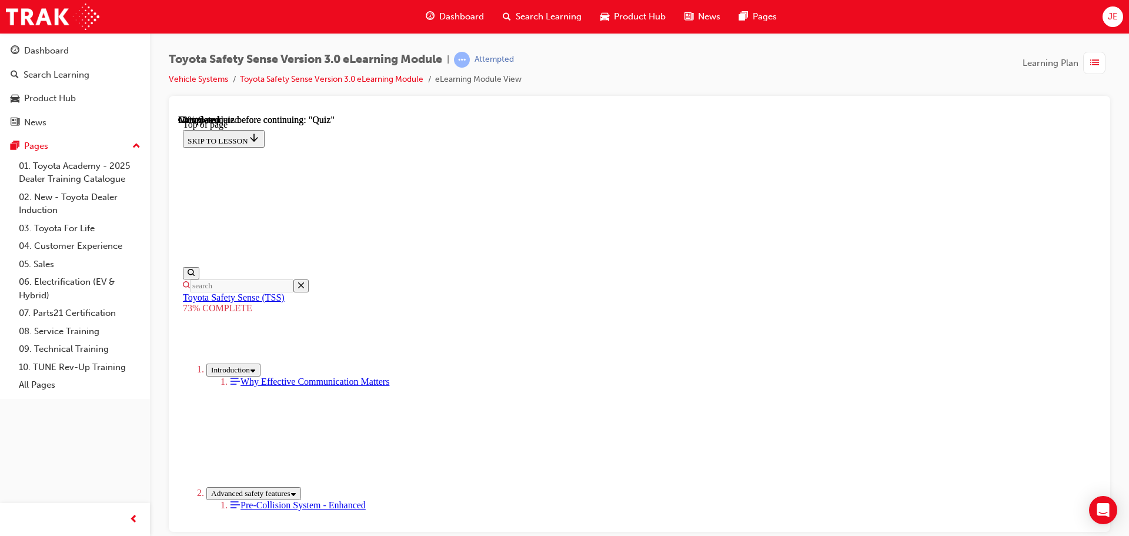
scroll to position [161, 0]
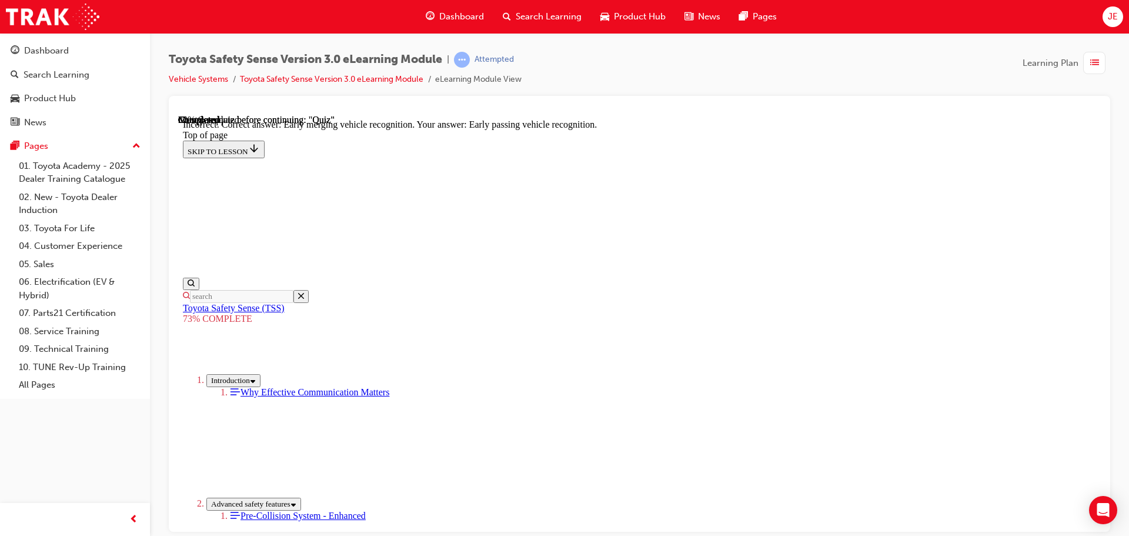
scroll to position [303, 0]
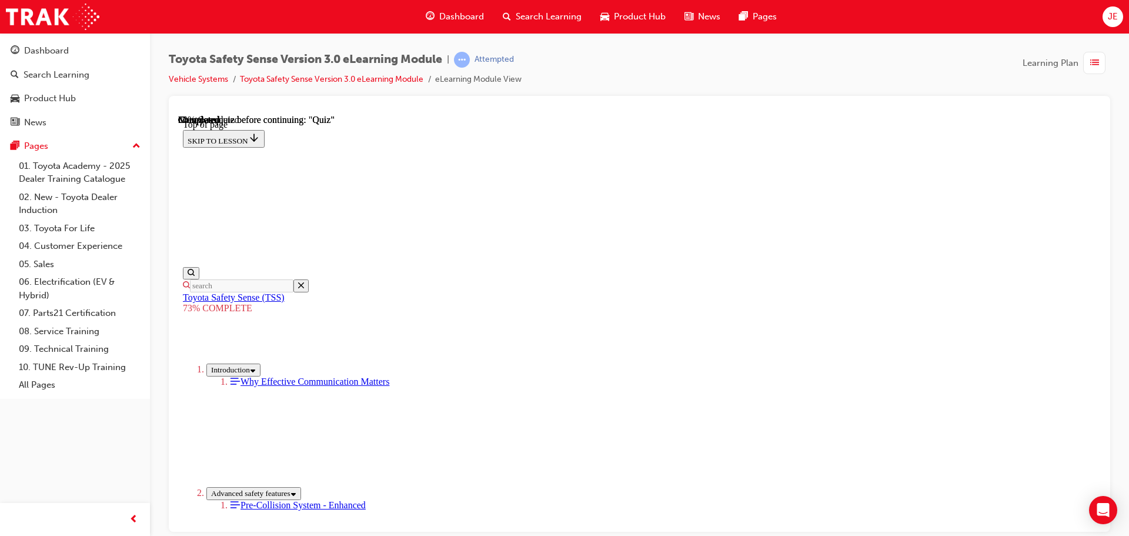
scroll to position [219, 0]
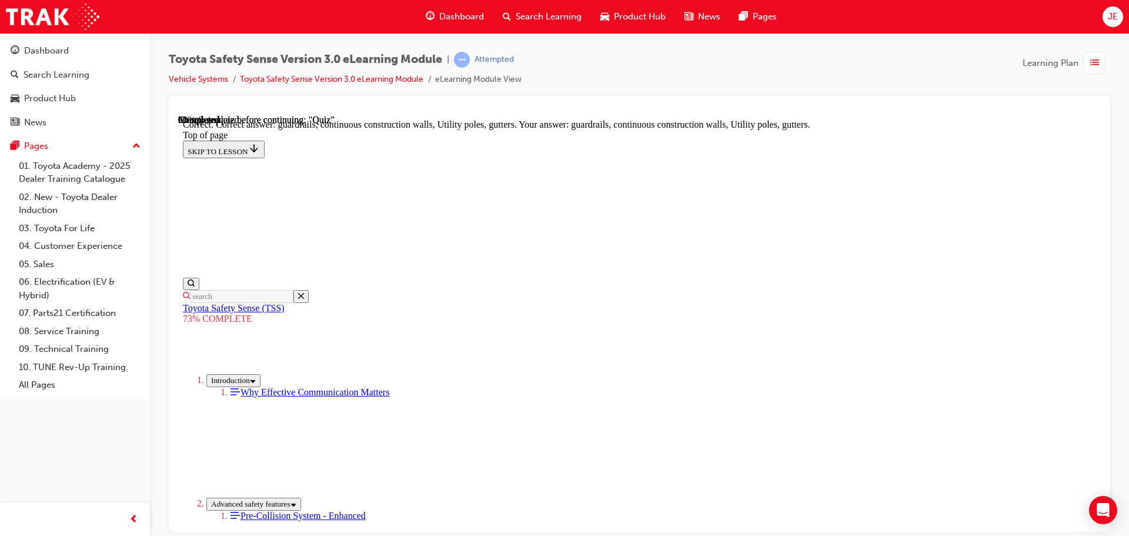
scroll to position [330, 0]
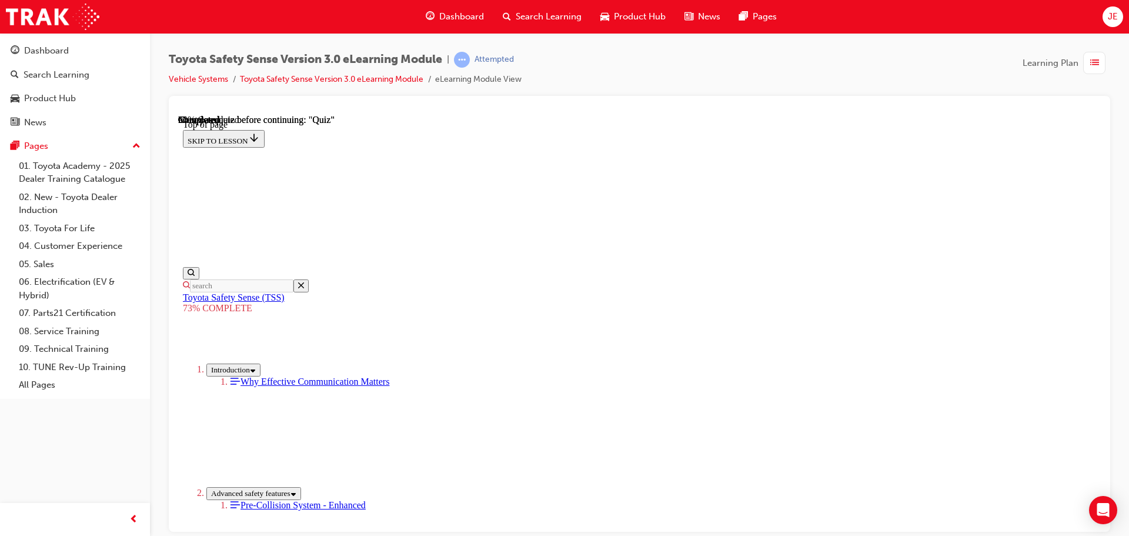
scroll to position [161, 0]
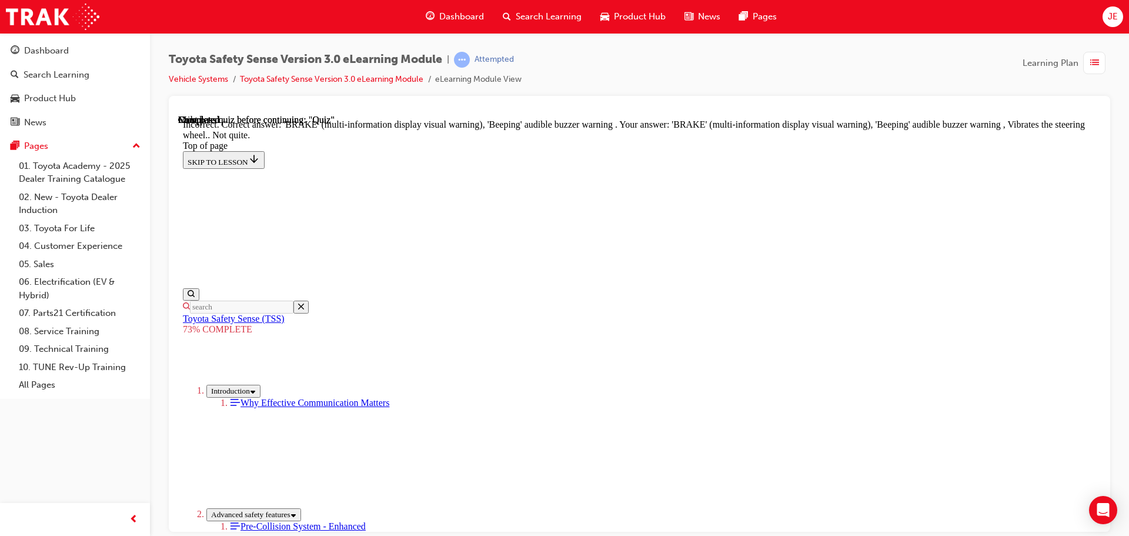
scroll to position [393, 0]
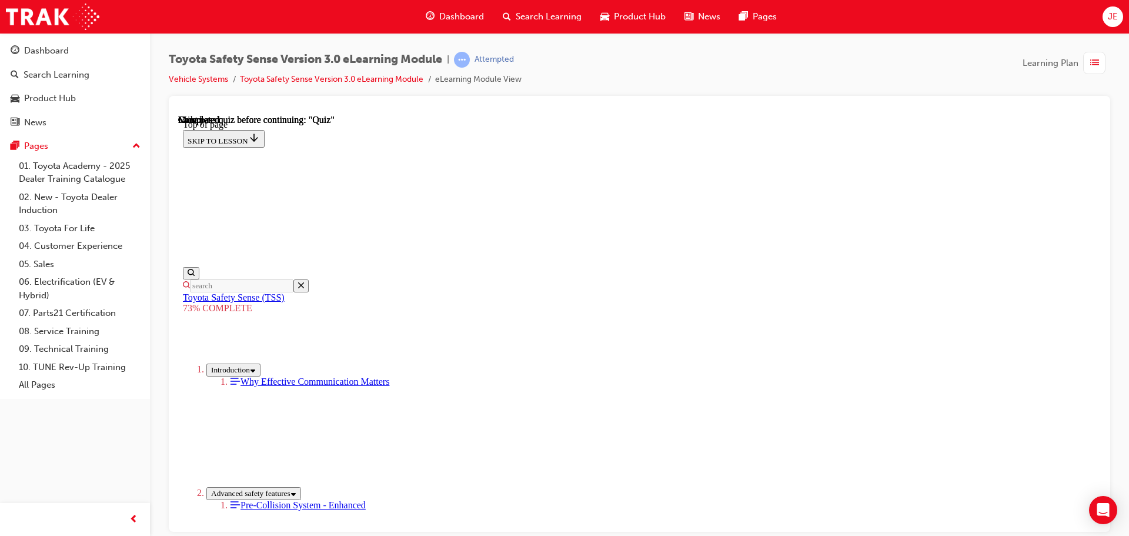
scroll to position [186, 0]
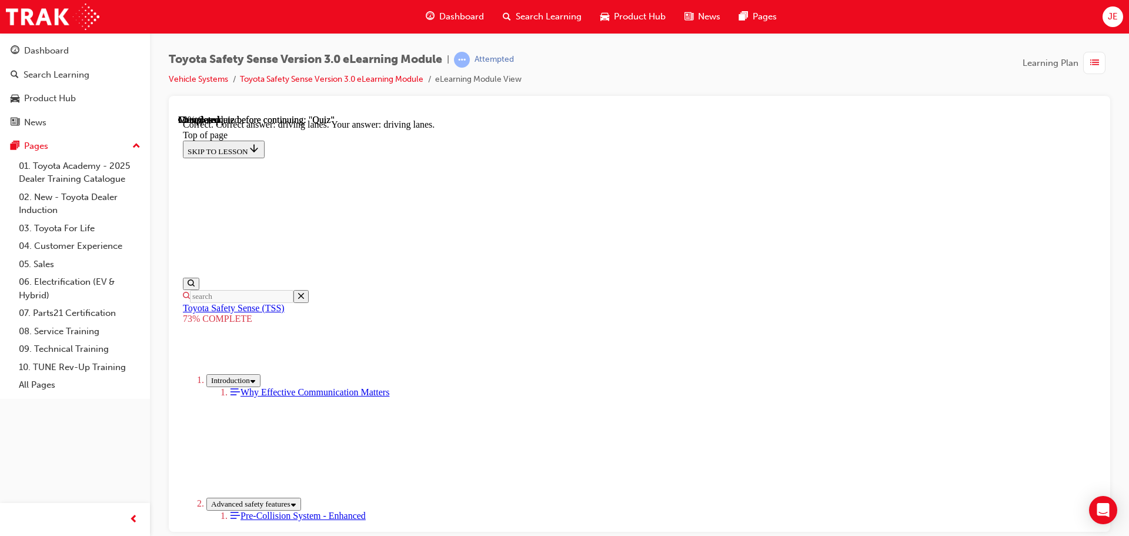
scroll to position [283, 0]
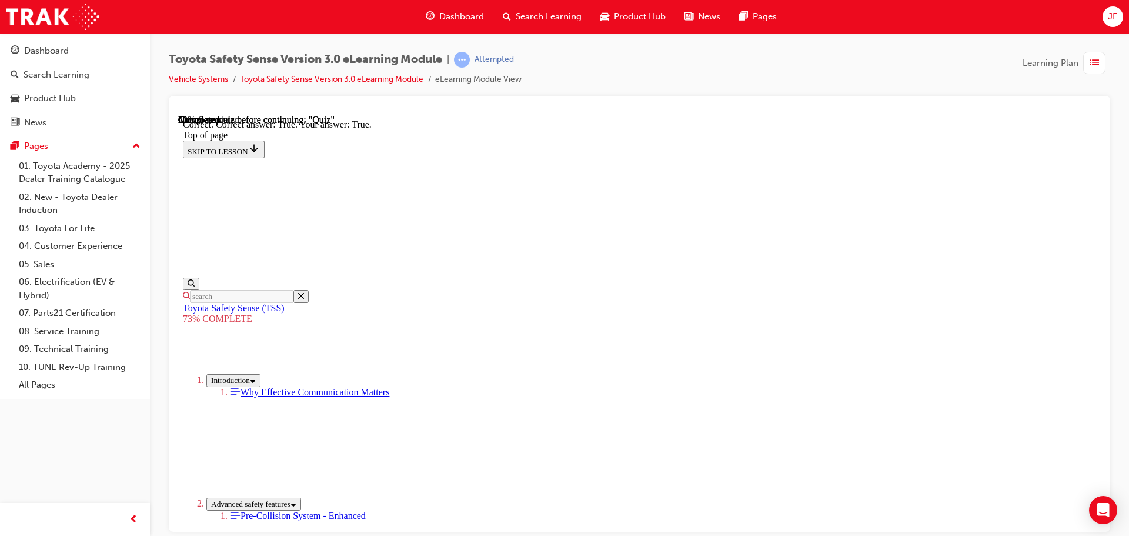
scroll to position [169, 0]
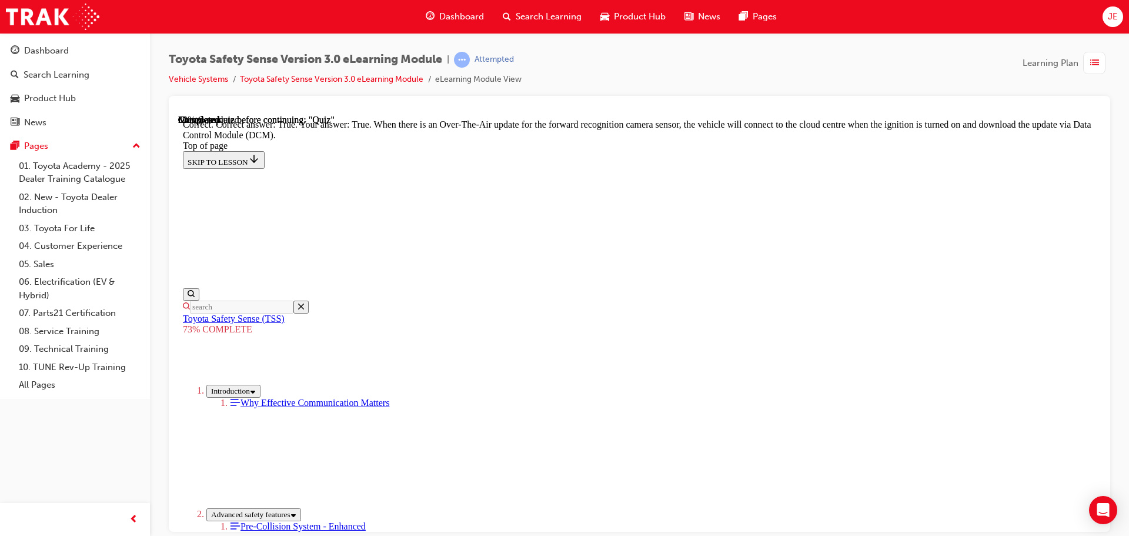
scroll to position [235, 0]
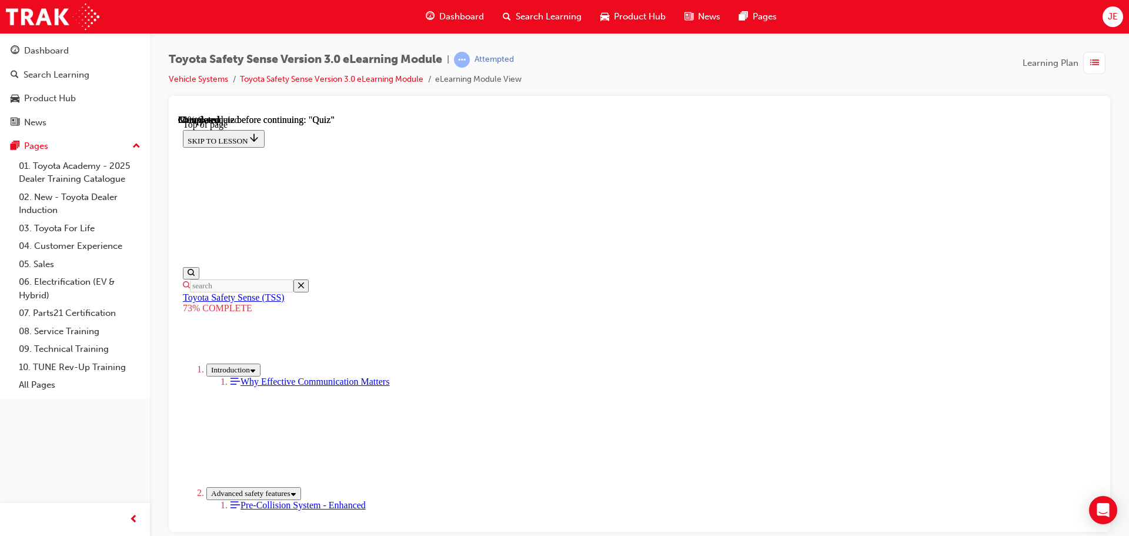
scroll to position [161, 0]
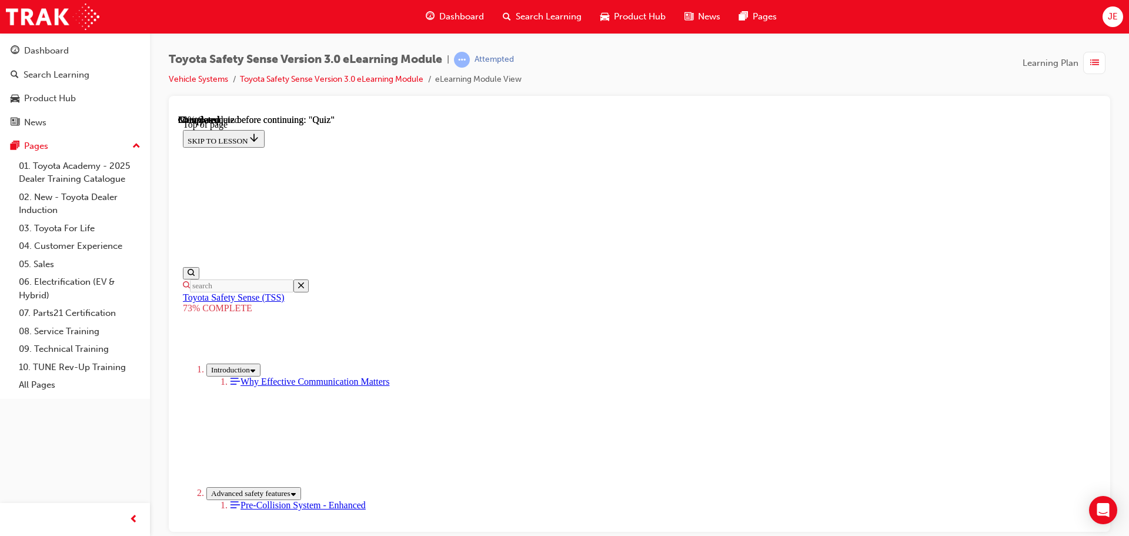
scroll to position [337, 0]
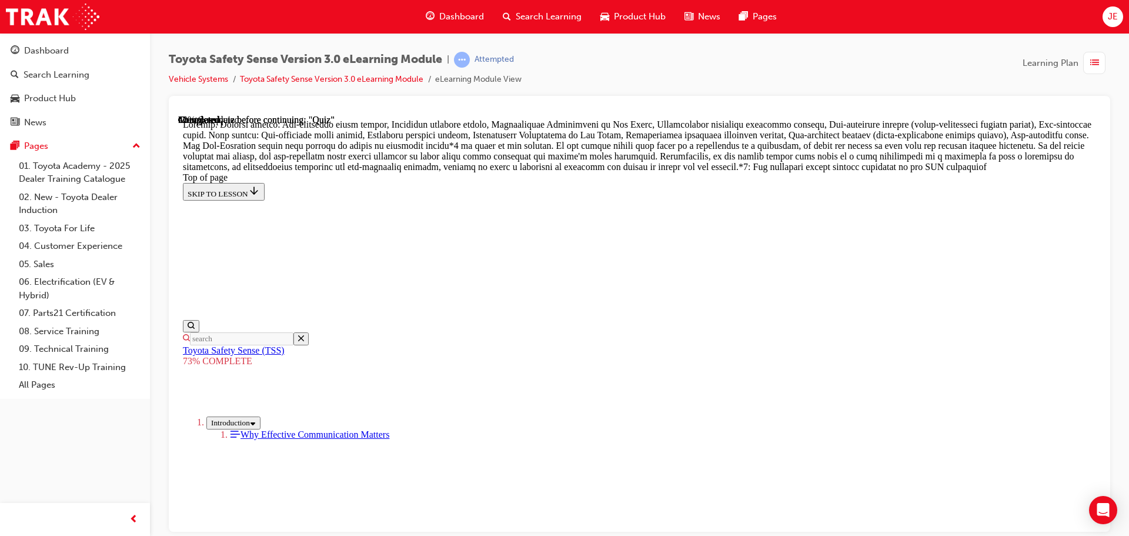
scroll to position [691, 0]
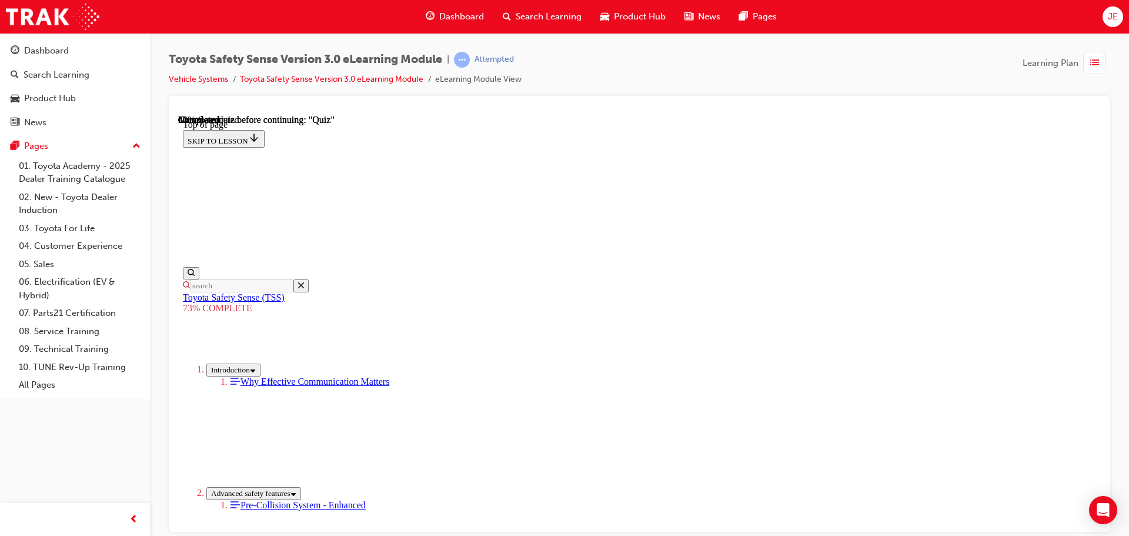
scroll to position [219, 0]
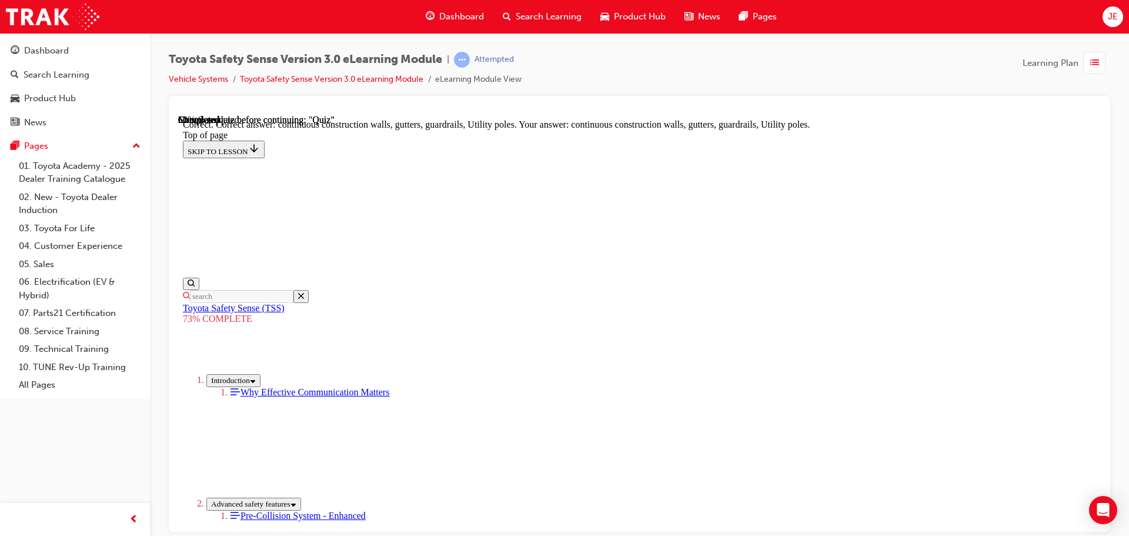
scroll to position [330, 0]
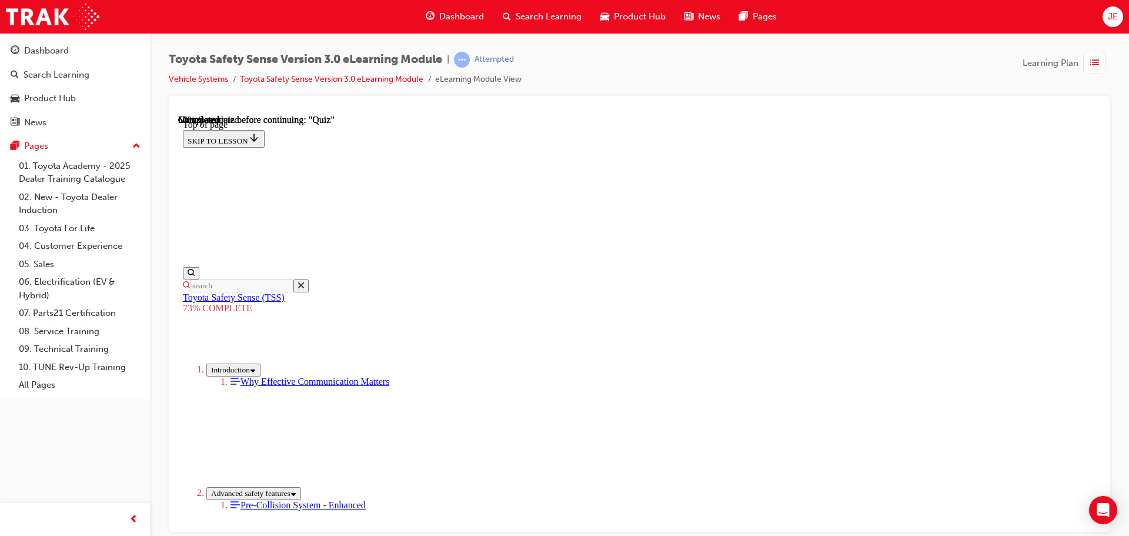
scroll to position [161, 0]
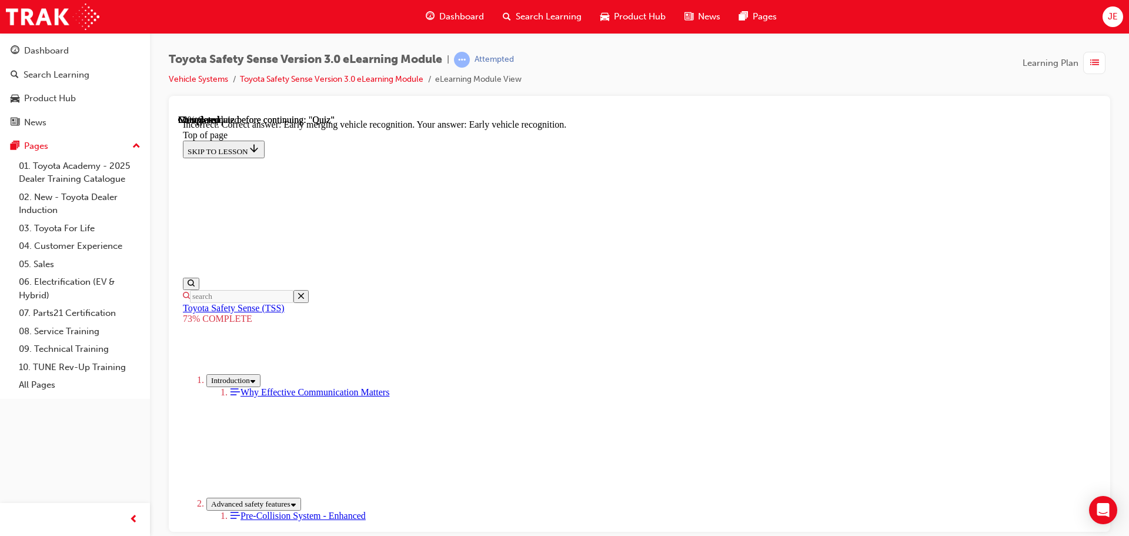
scroll to position [303, 0]
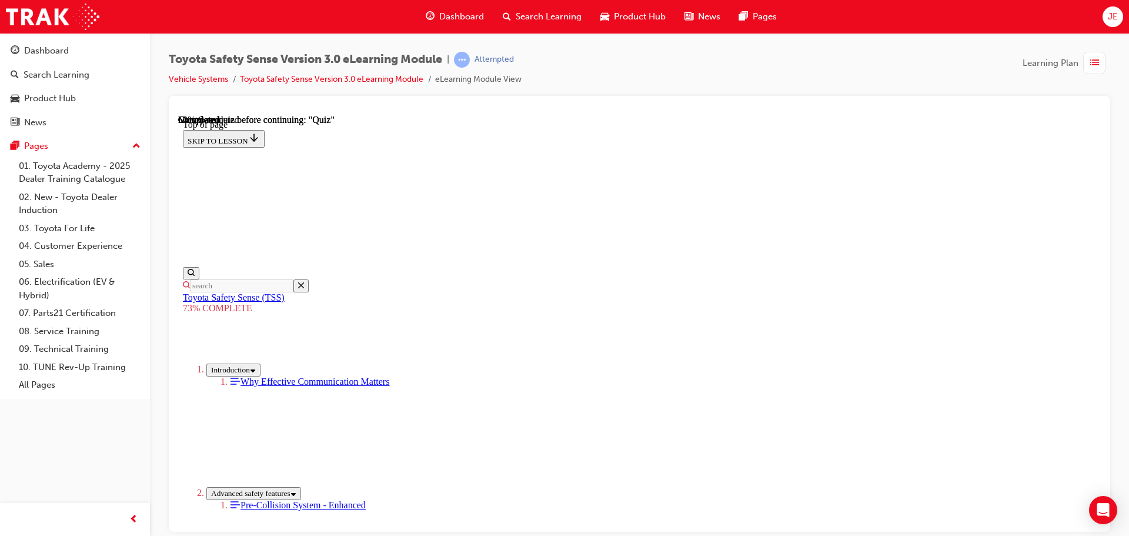
scroll to position [161, 0]
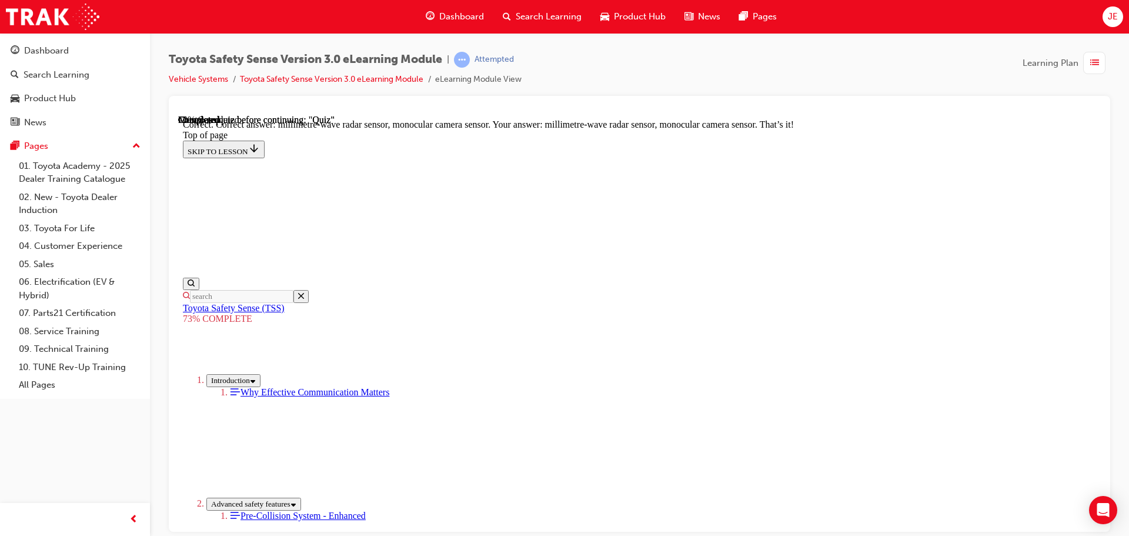
scroll to position [408, 0]
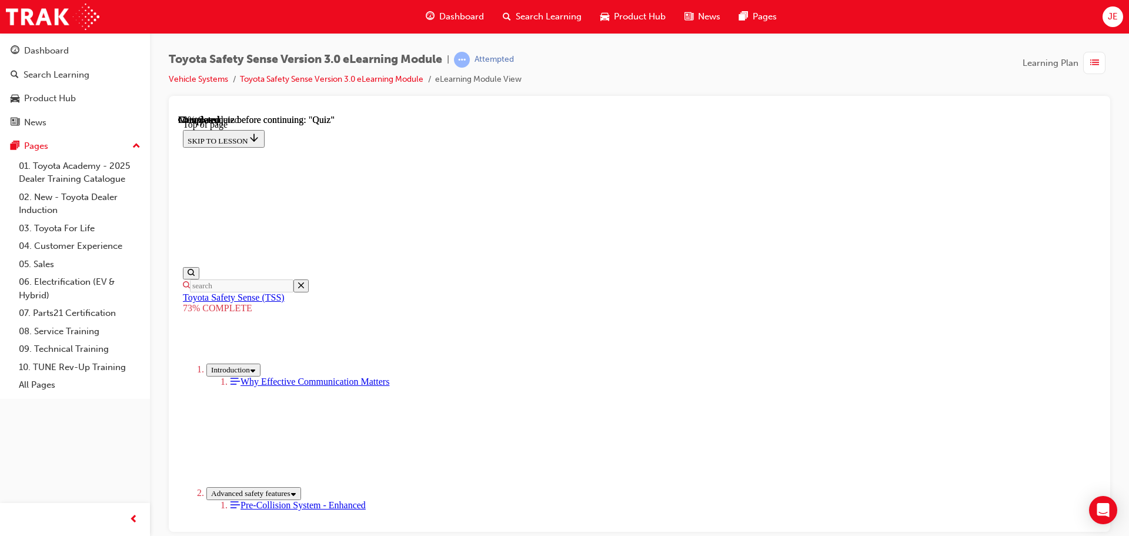
scroll to position [278, 0]
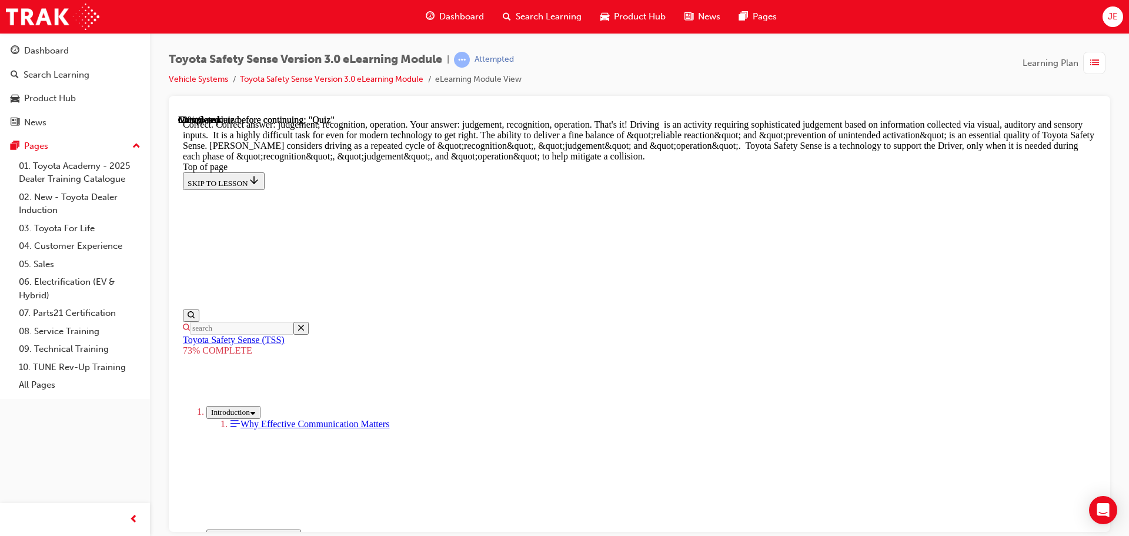
scroll to position [607, 0]
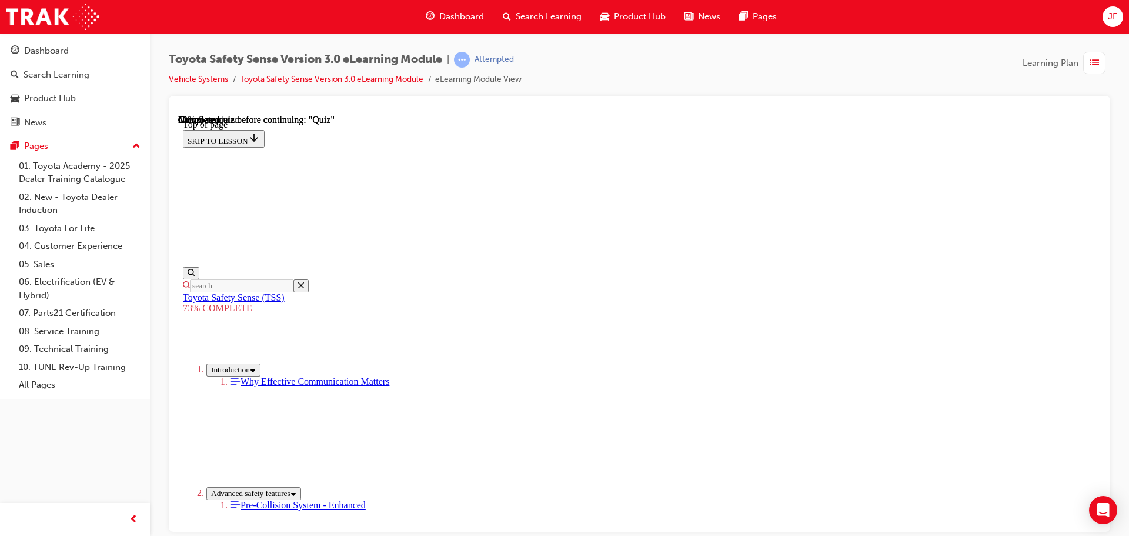
scroll to position [219, 0]
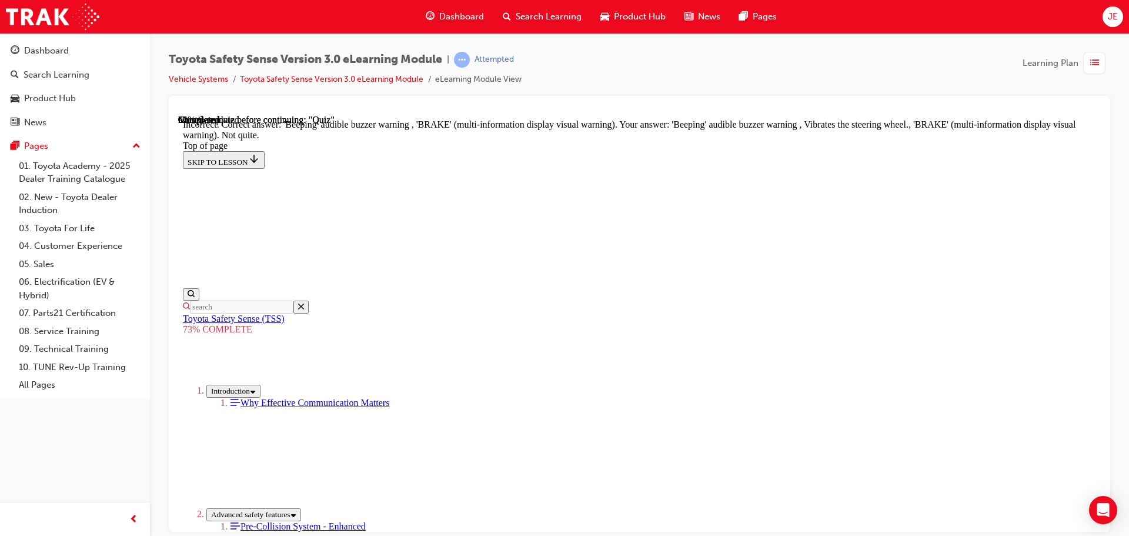
scroll to position [393, 0]
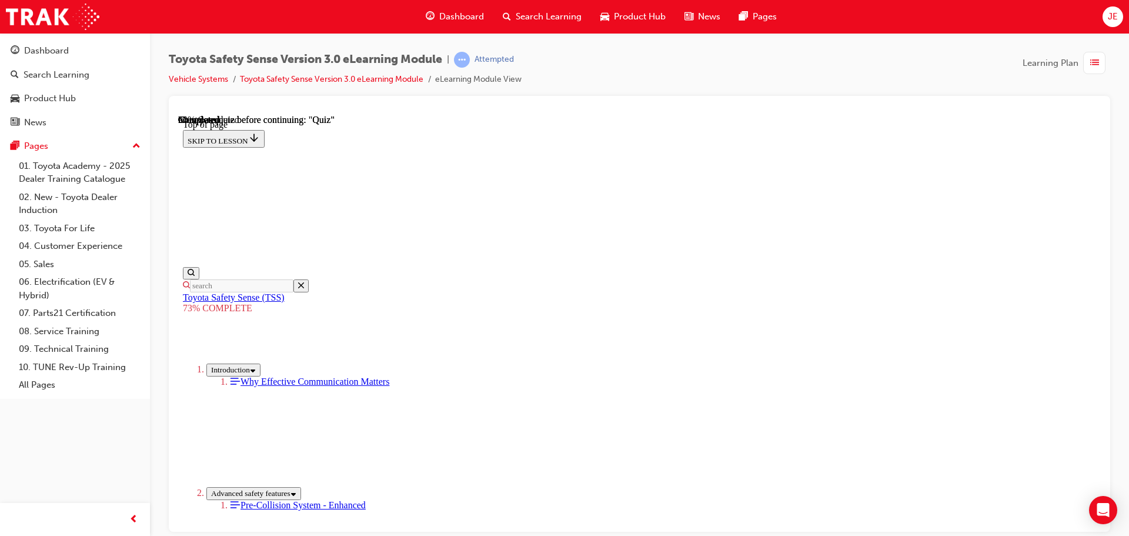
scroll to position [219, 0]
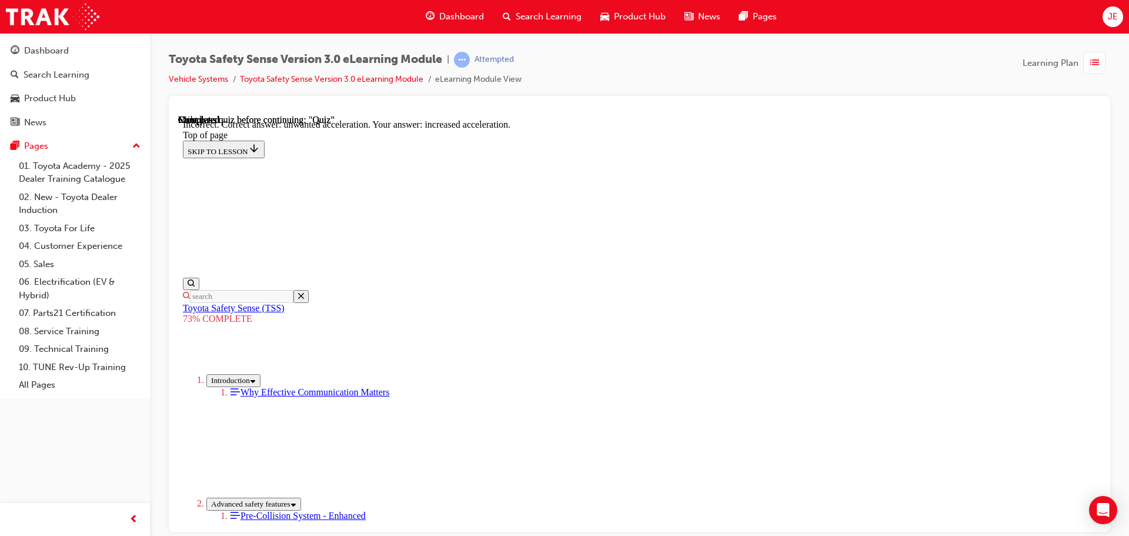
scroll to position [303, 0]
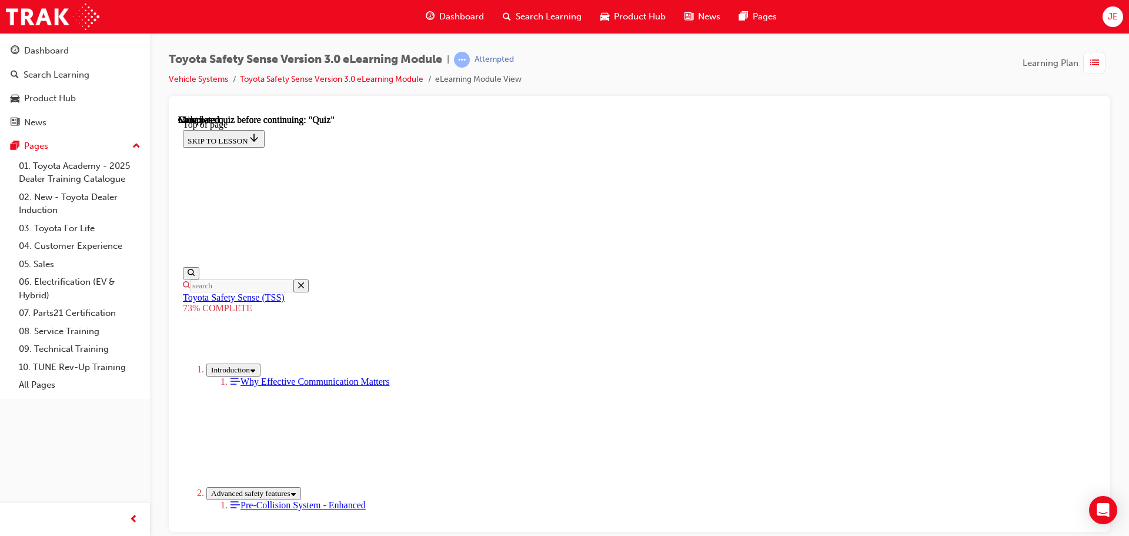
scroll to position [176, 0]
